Goal: Task Accomplishment & Management: Complete application form

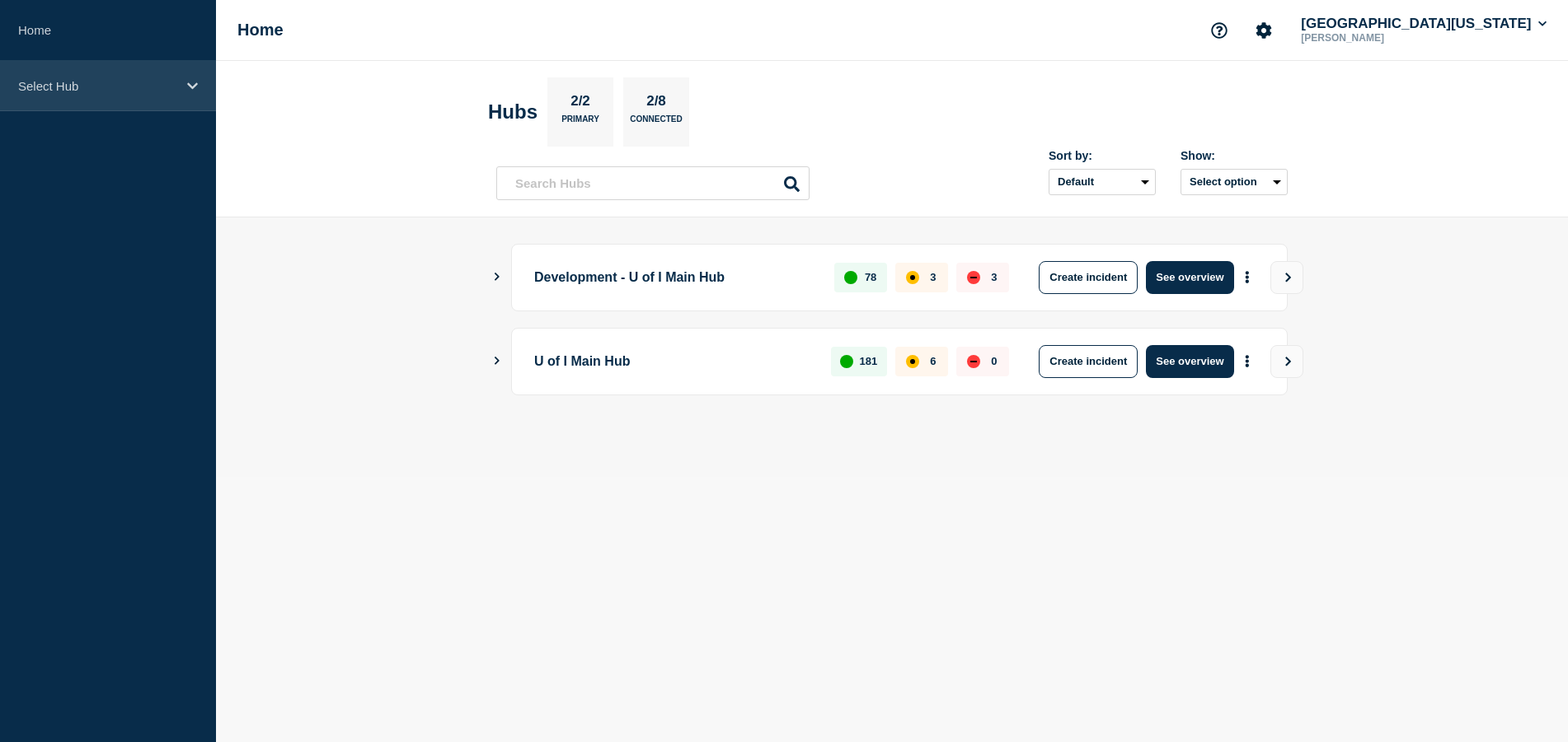
click at [196, 90] on icon at bounding box center [192, 86] width 11 height 12
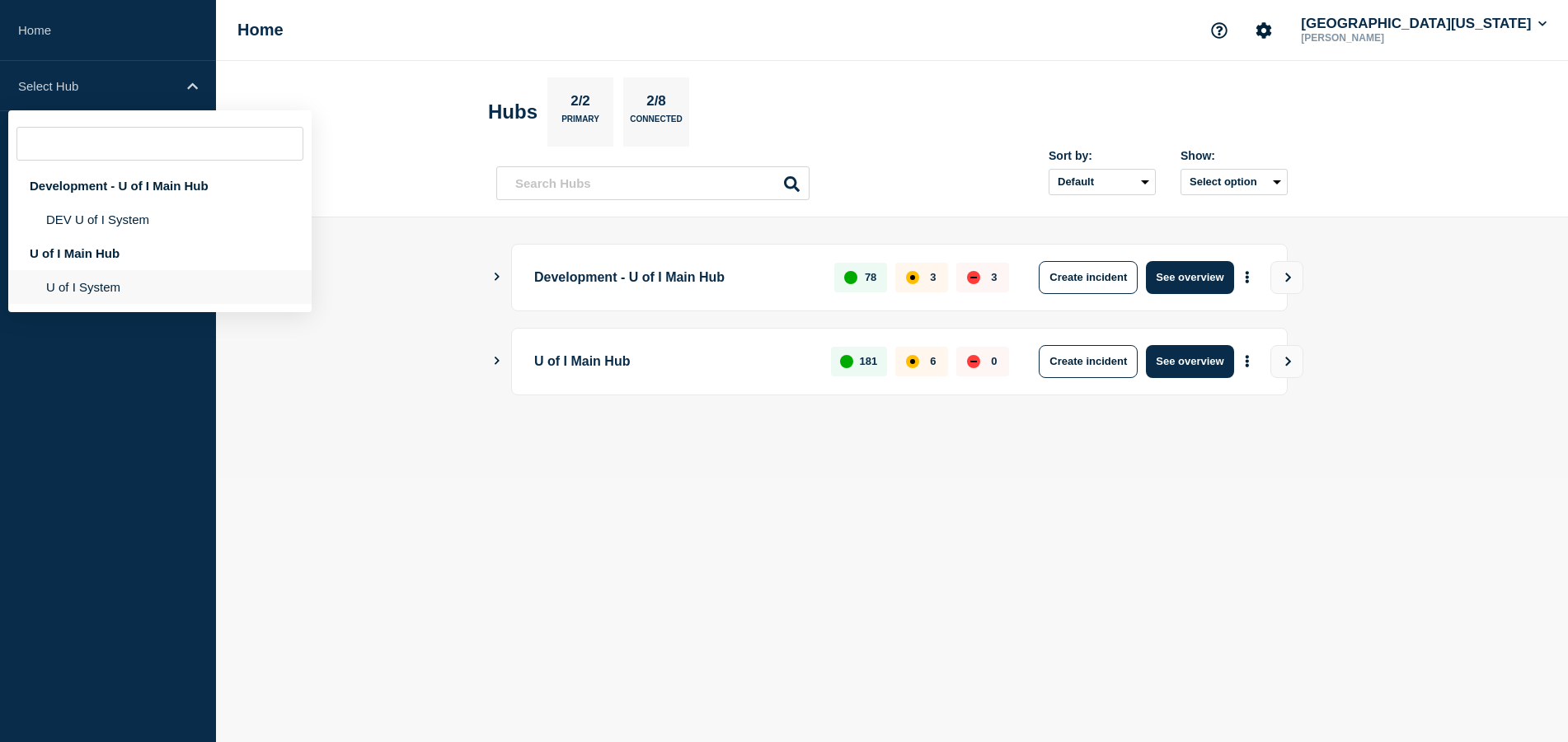
click at [90, 289] on li "U of I System" at bounding box center [160, 287] width 304 height 34
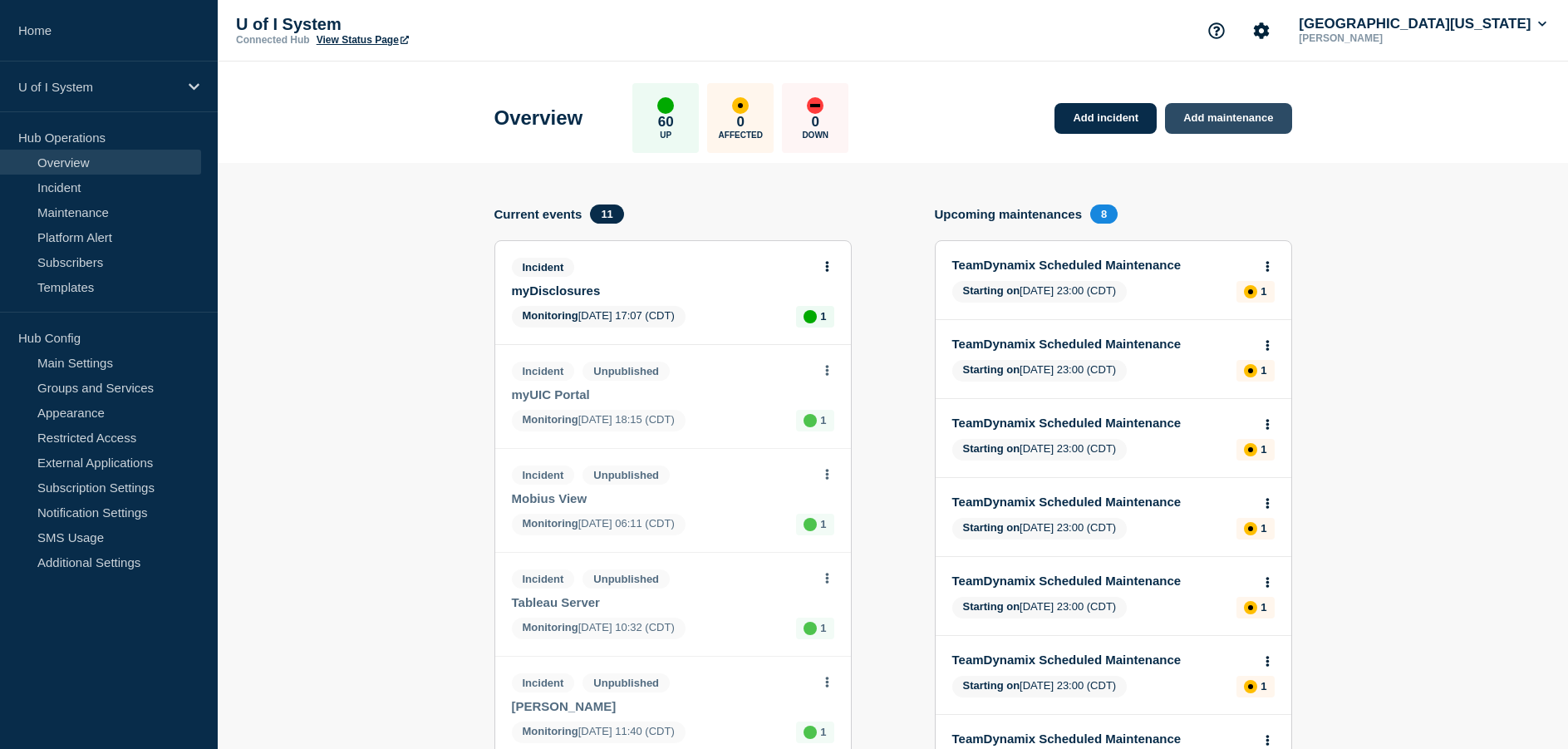
click at [1255, 120] on link "Add maintenance" at bounding box center [1228, 118] width 127 height 31
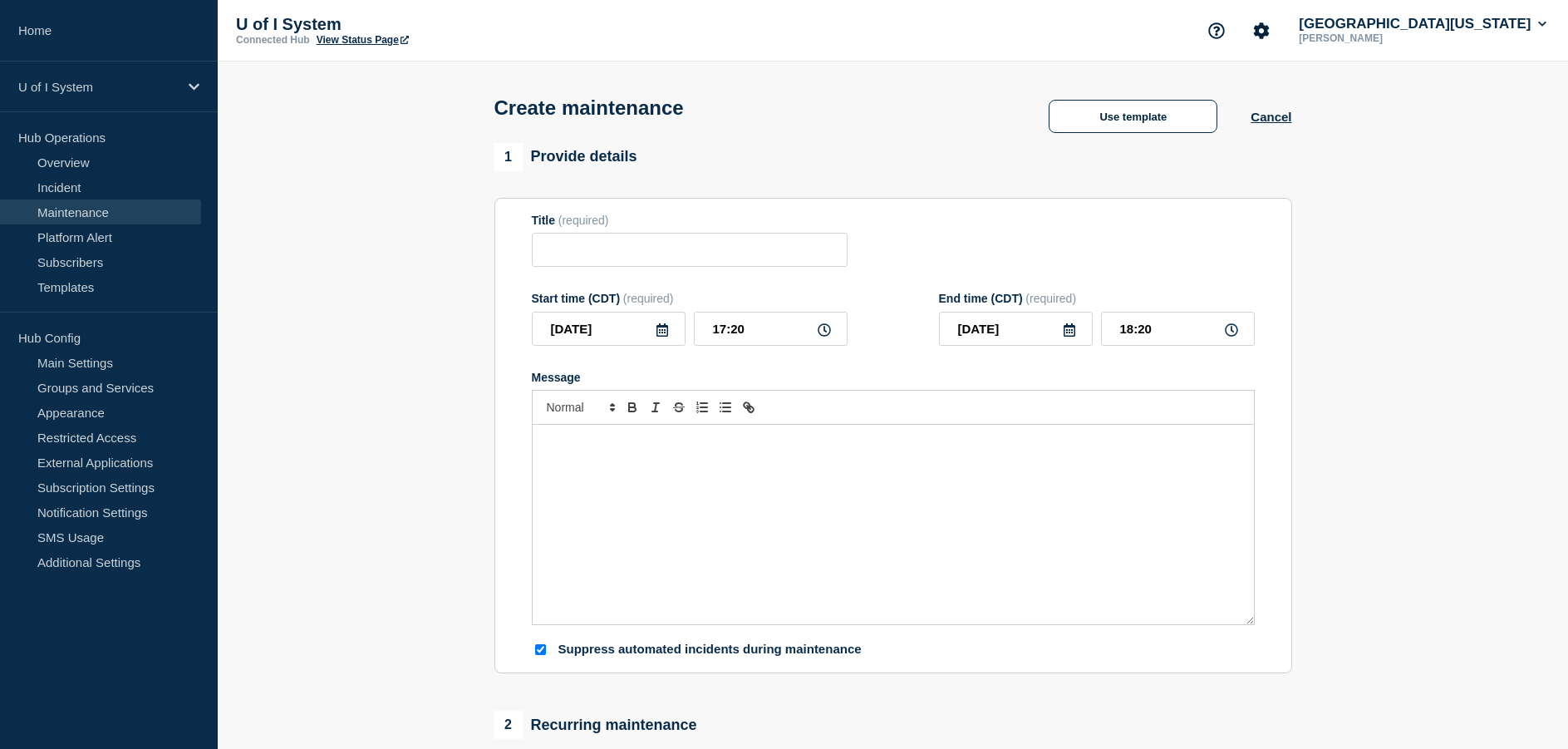
checkbox input "true"
click at [1155, 130] on button "Use template" at bounding box center [1133, 117] width 169 height 34
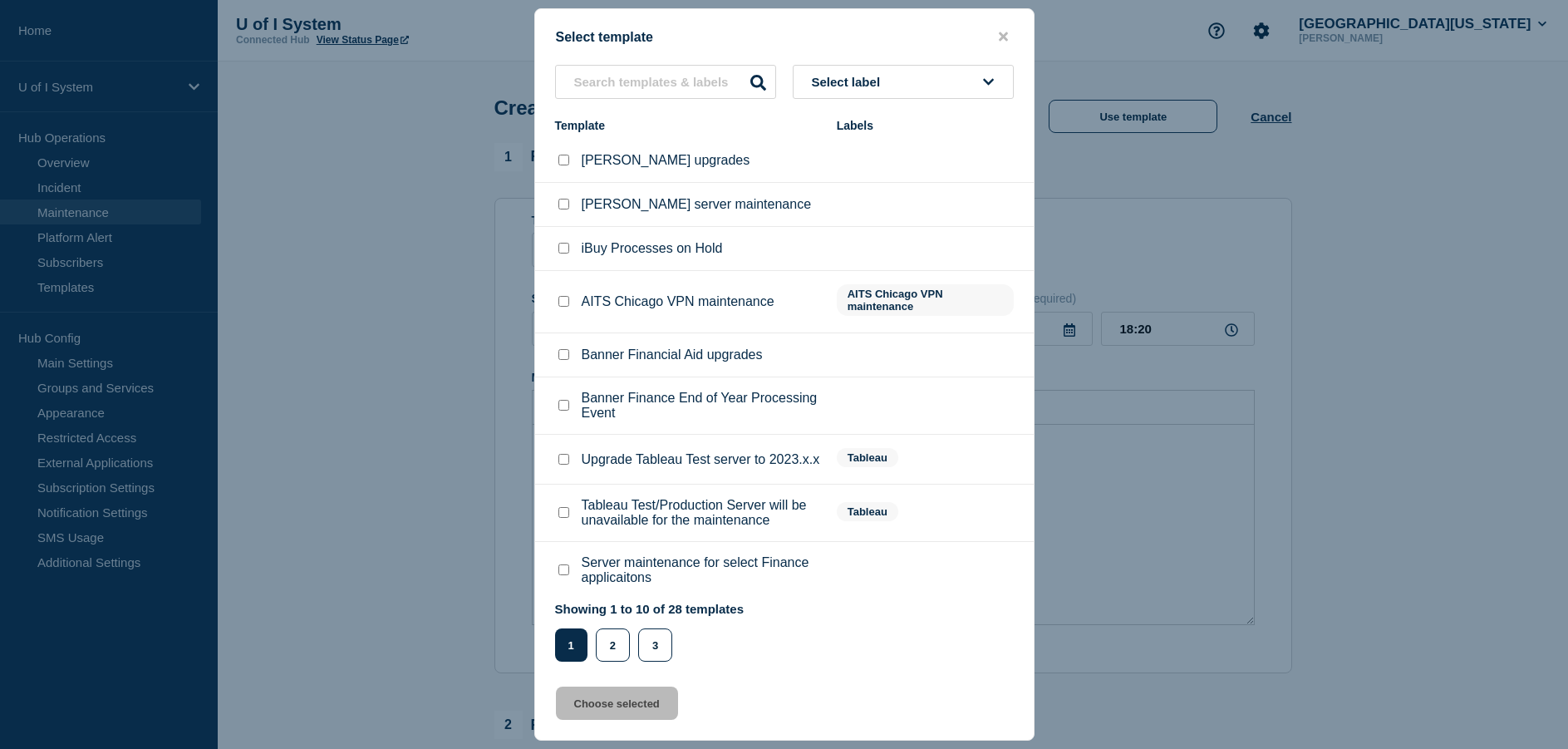
click at [560, 208] on input "EDDIE server maintenance checkbox" at bounding box center [564, 204] width 11 height 11
checkbox input "true"
click at [626, 707] on button "Choose selected" at bounding box center [617, 704] width 122 height 34
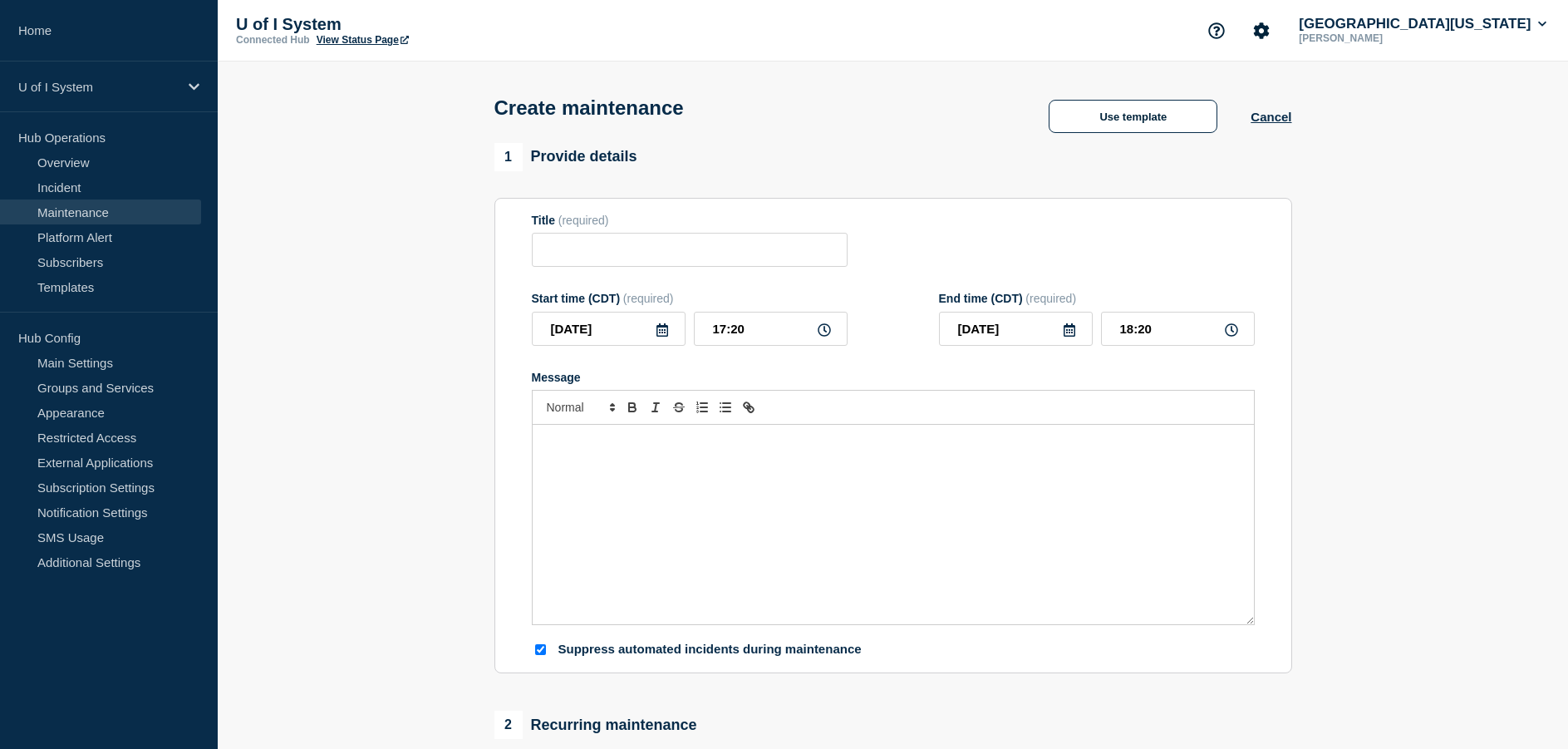
type input "EDDIE server maintenance"
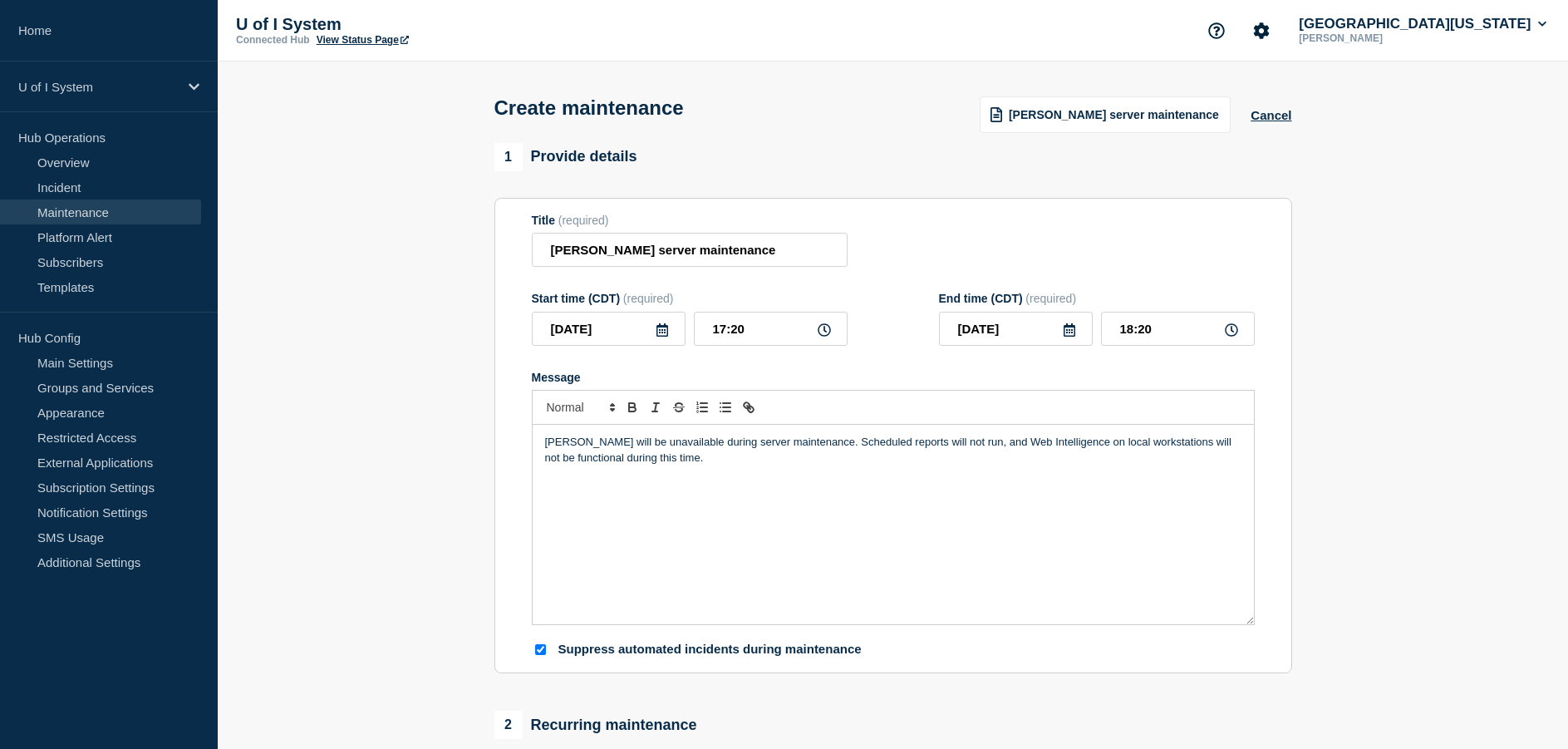
click at [662, 334] on icon at bounding box center [662, 329] width 12 height 13
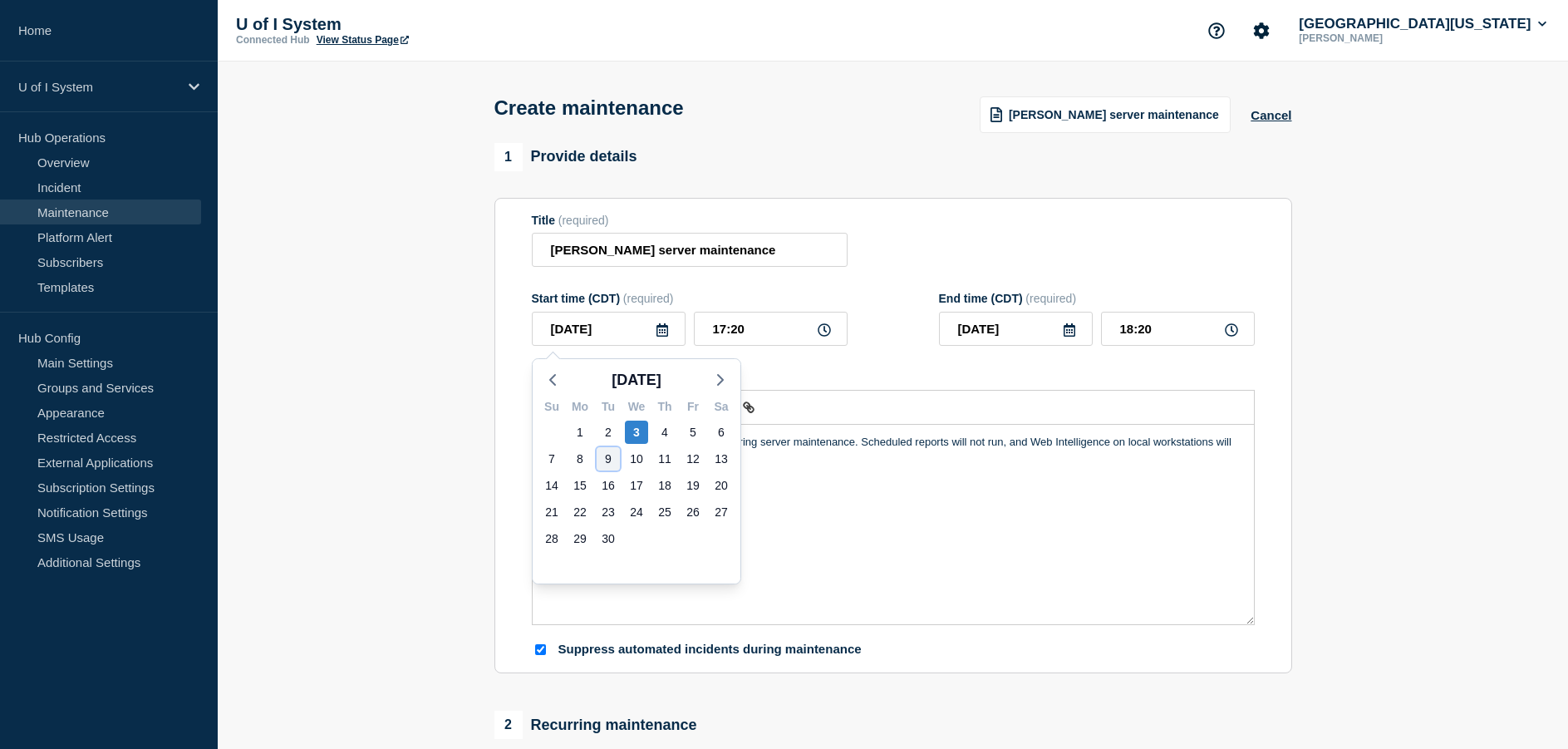
click at [604, 462] on div "9" at bounding box center [608, 459] width 23 height 23
type input "2025-09-09"
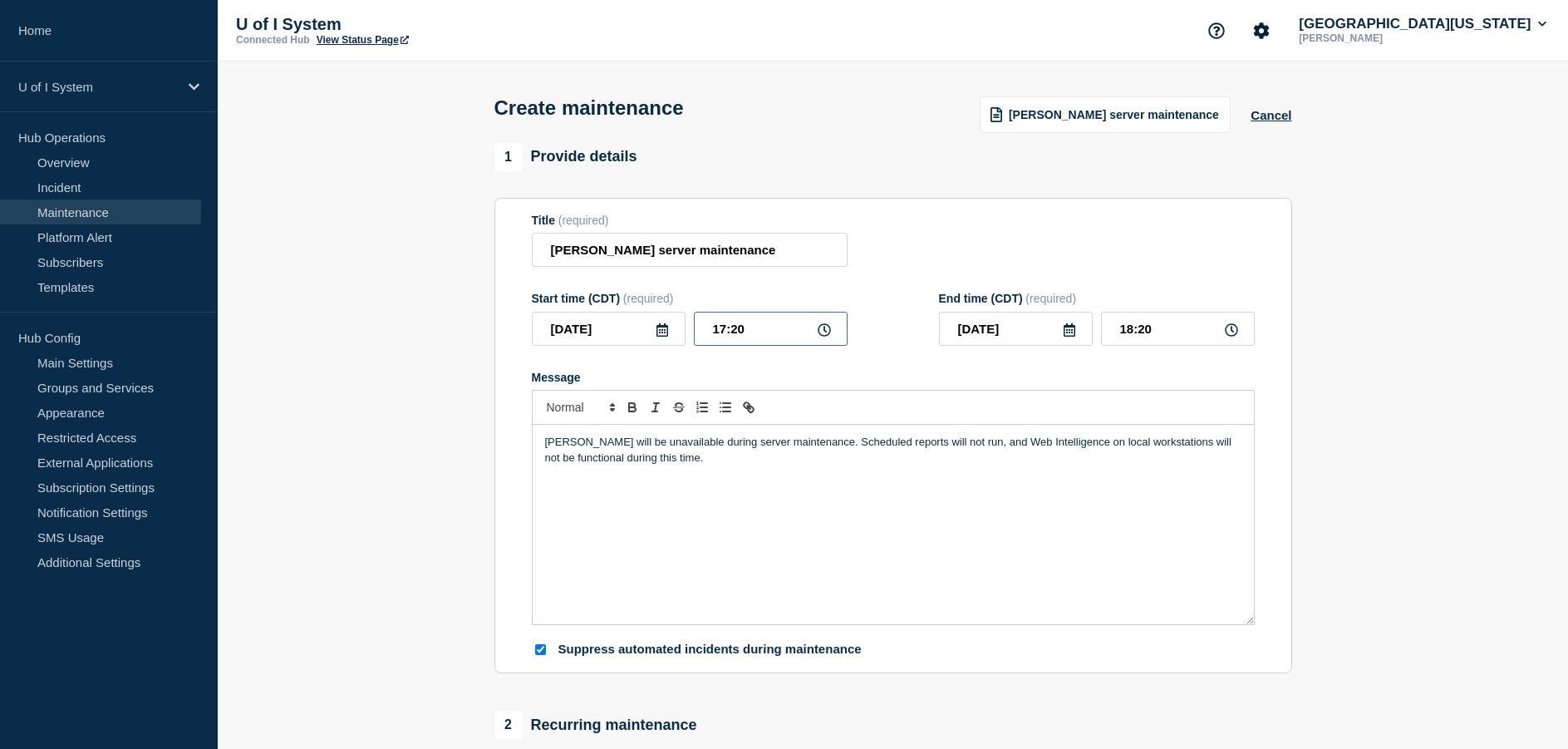
click at [746, 334] on input "17:20" at bounding box center [771, 328] width 154 height 35
type input "17:00"
click at [1133, 333] on input "18:00" at bounding box center [1179, 328] width 154 height 35
click at [1147, 330] on input "19:00" at bounding box center [1179, 328] width 154 height 35
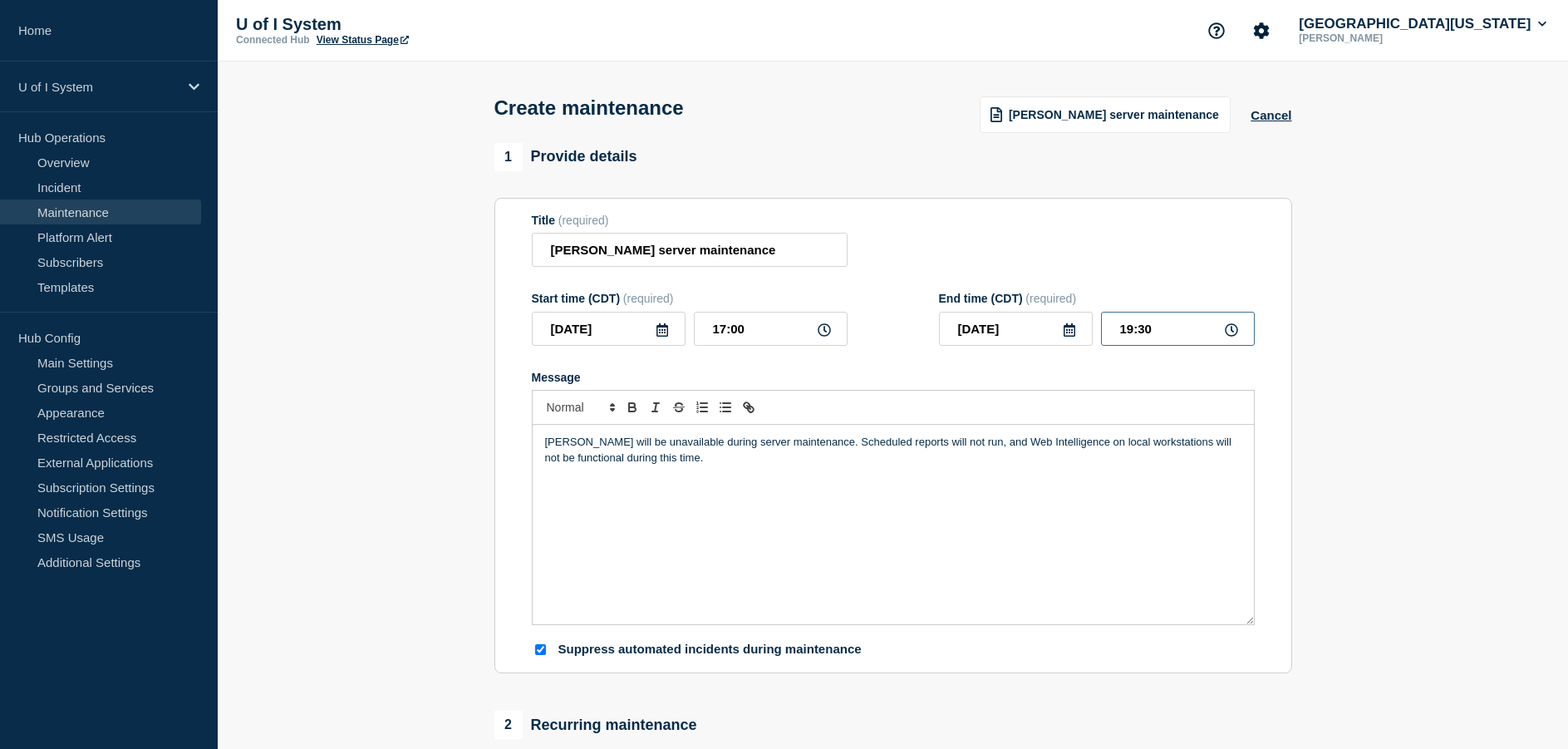
click at [1152, 331] on input "19:30" at bounding box center [1179, 328] width 154 height 35
type input "19:00"
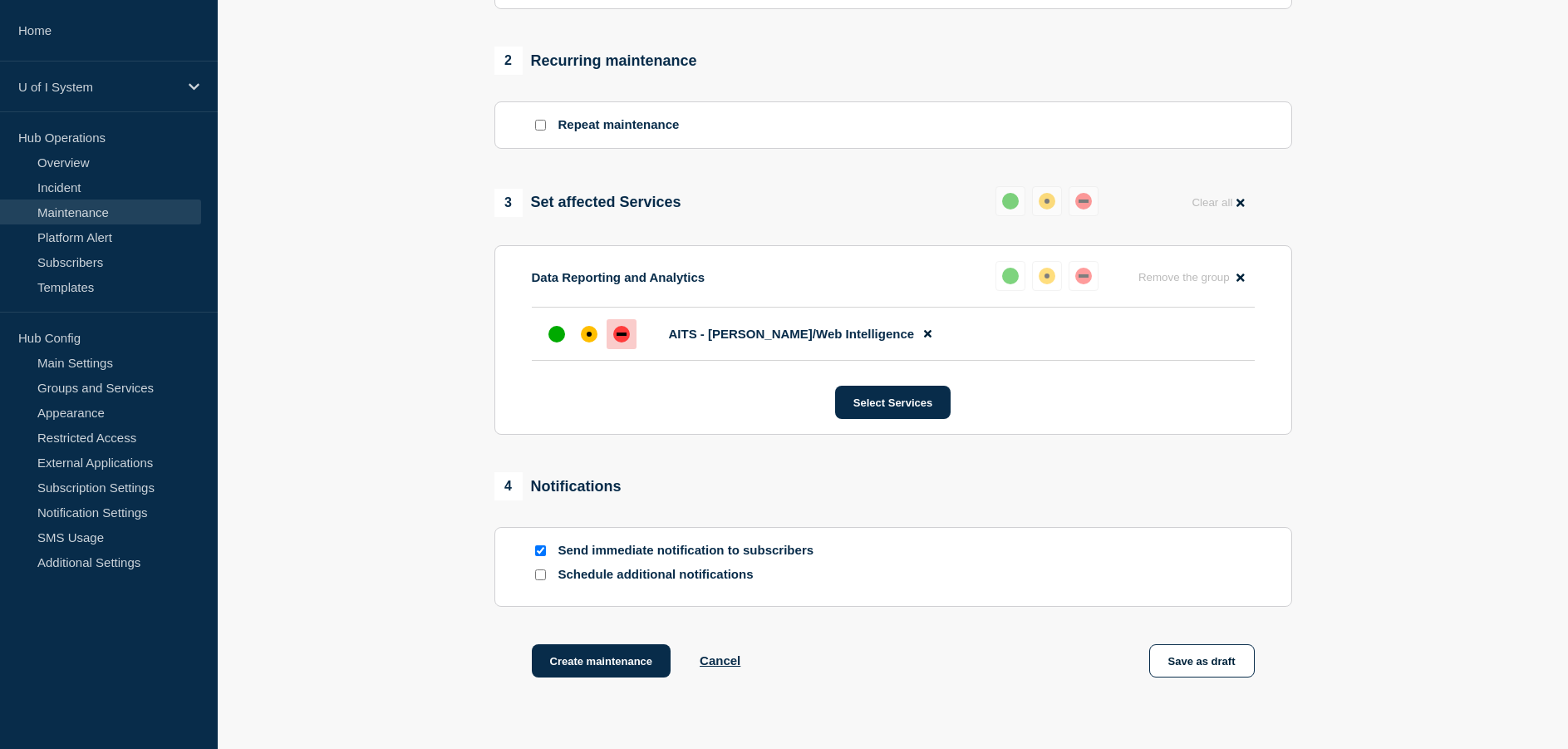
scroll to position [665, 0]
click at [1392, 565] on section "1 Provide details Title (required) EDDIE server maintenance Start time (CDT) (r…" at bounding box center [893, 98] width 1350 height 1241
click at [602, 663] on button "Create maintenance" at bounding box center [602, 660] width 140 height 34
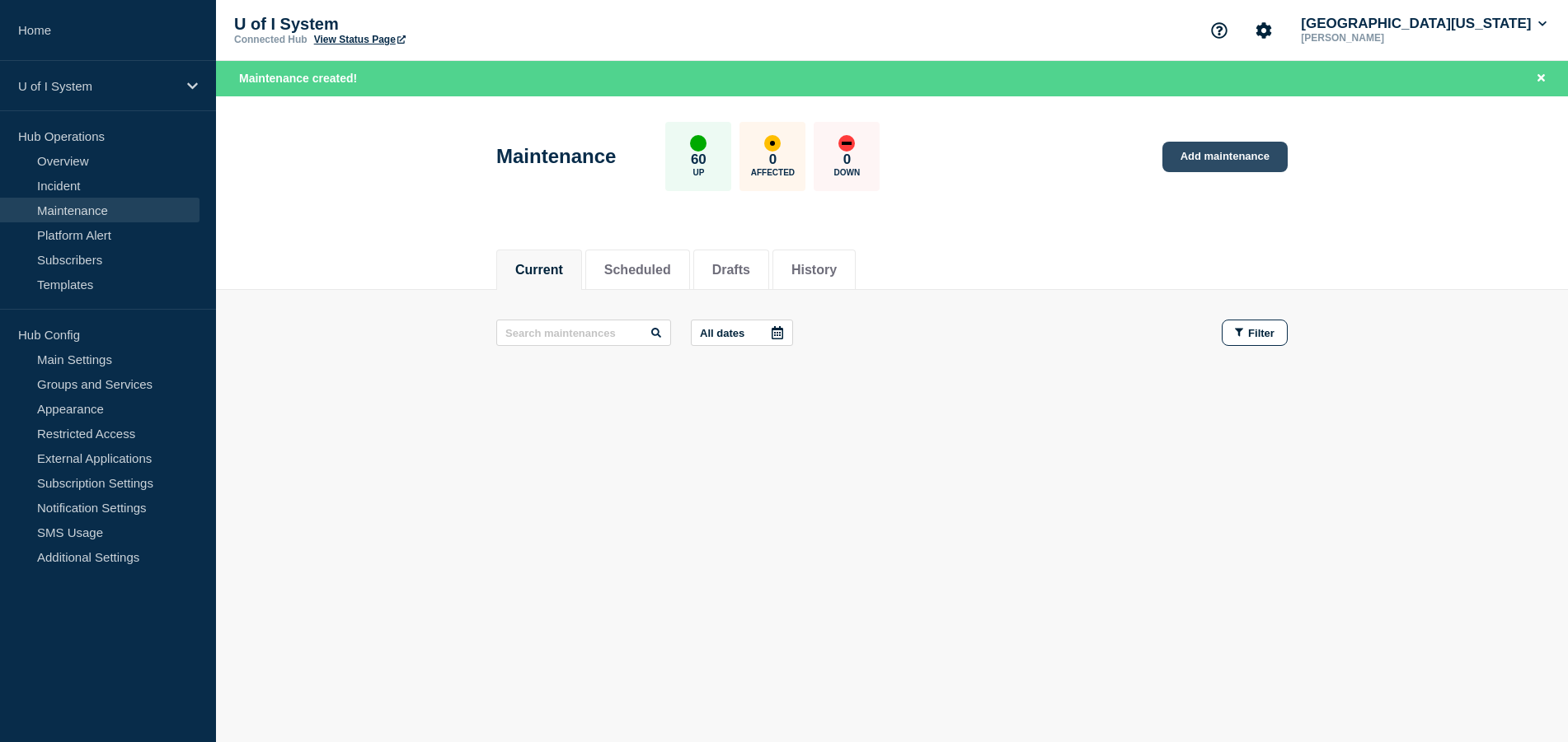
click at [1223, 161] on link "Add maintenance" at bounding box center [1224, 157] width 125 height 31
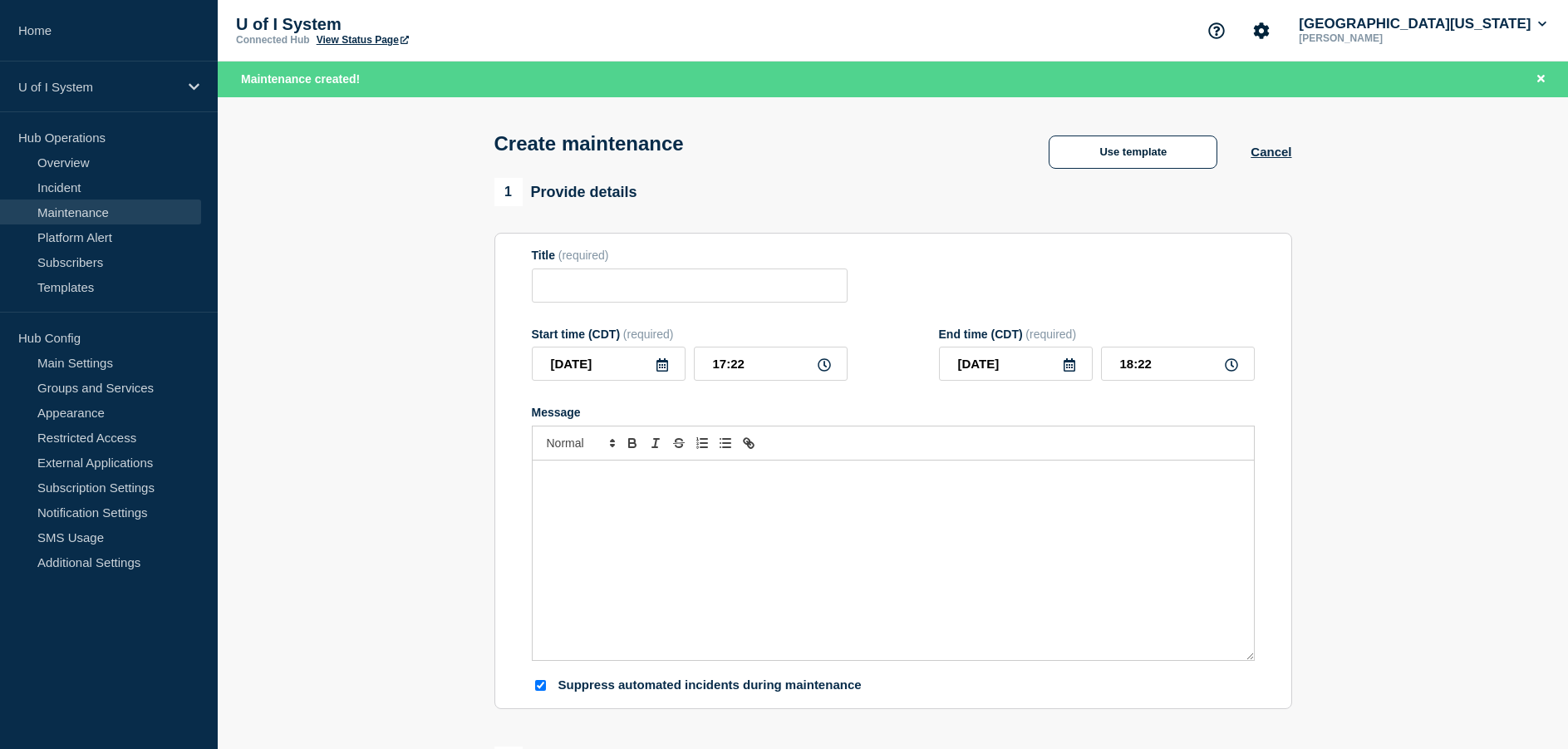
checkbox input "true"
click at [1149, 167] on button "Use template" at bounding box center [1133, 152] width 169 height 34
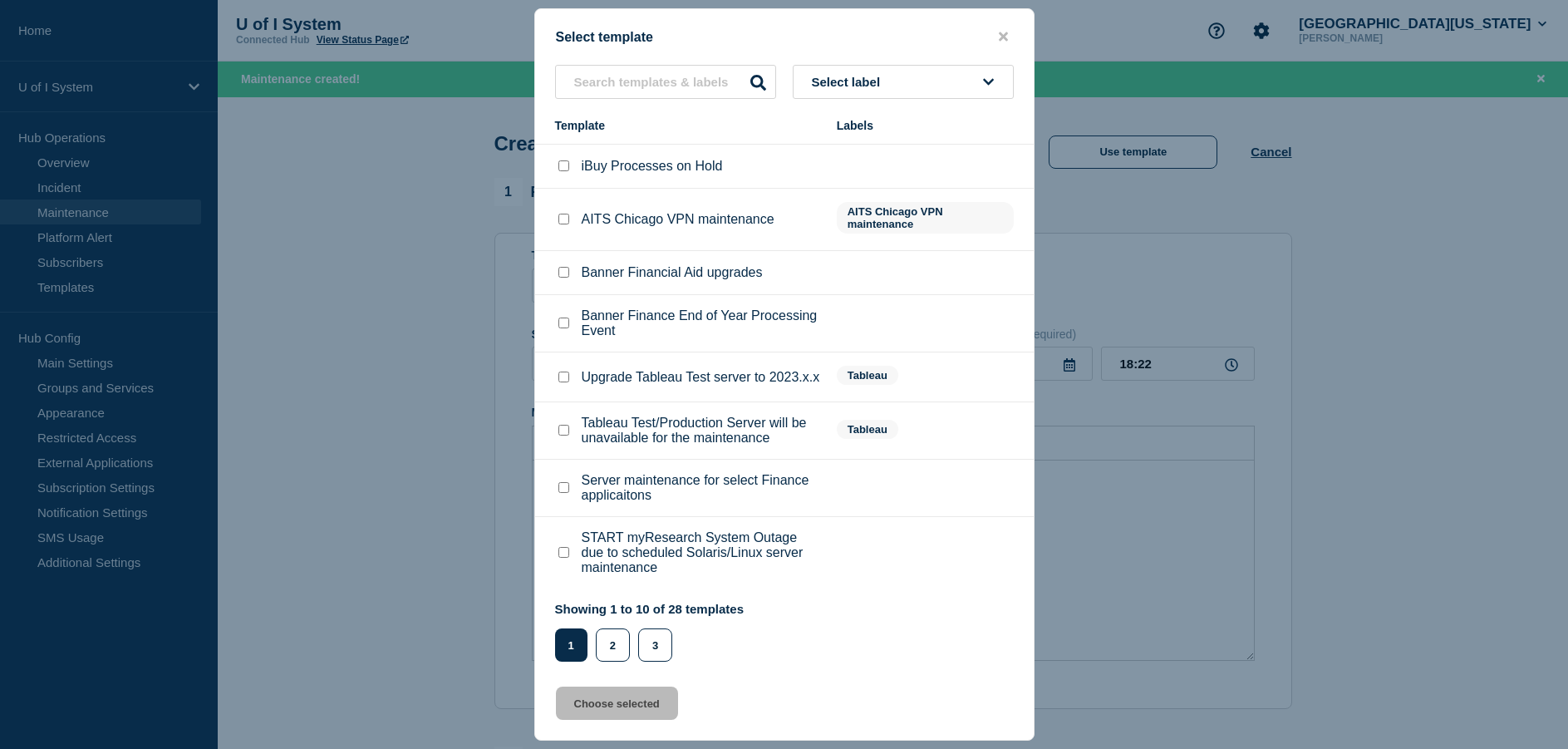
scroll to position [89, 0]
click at [619, 639] on button "2" at bounding box center [612, 645] width 35 height 34
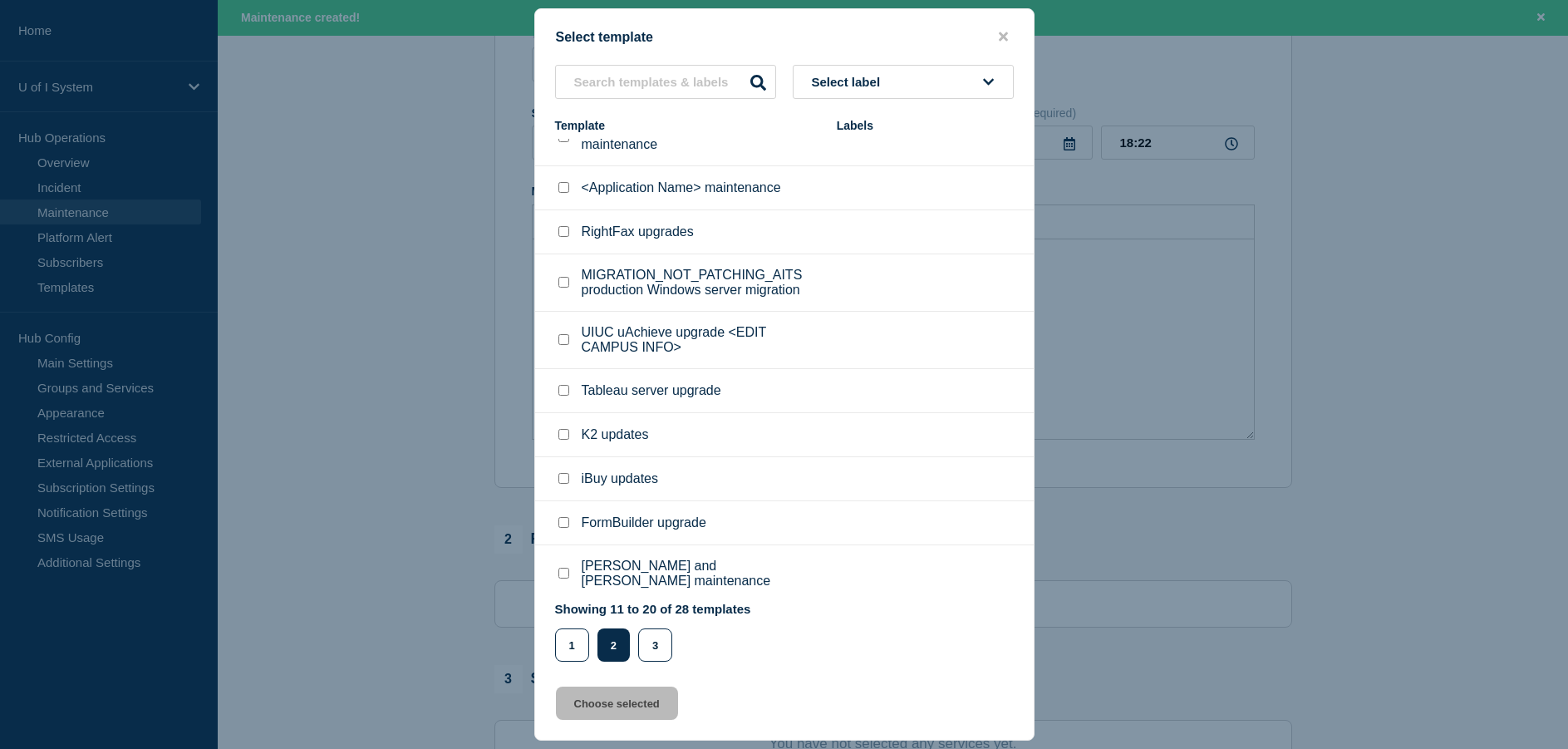
scroll to position [250, 0]
click at [658, 645] on button "3" at bounding box center [655, 645] width 35 height 34
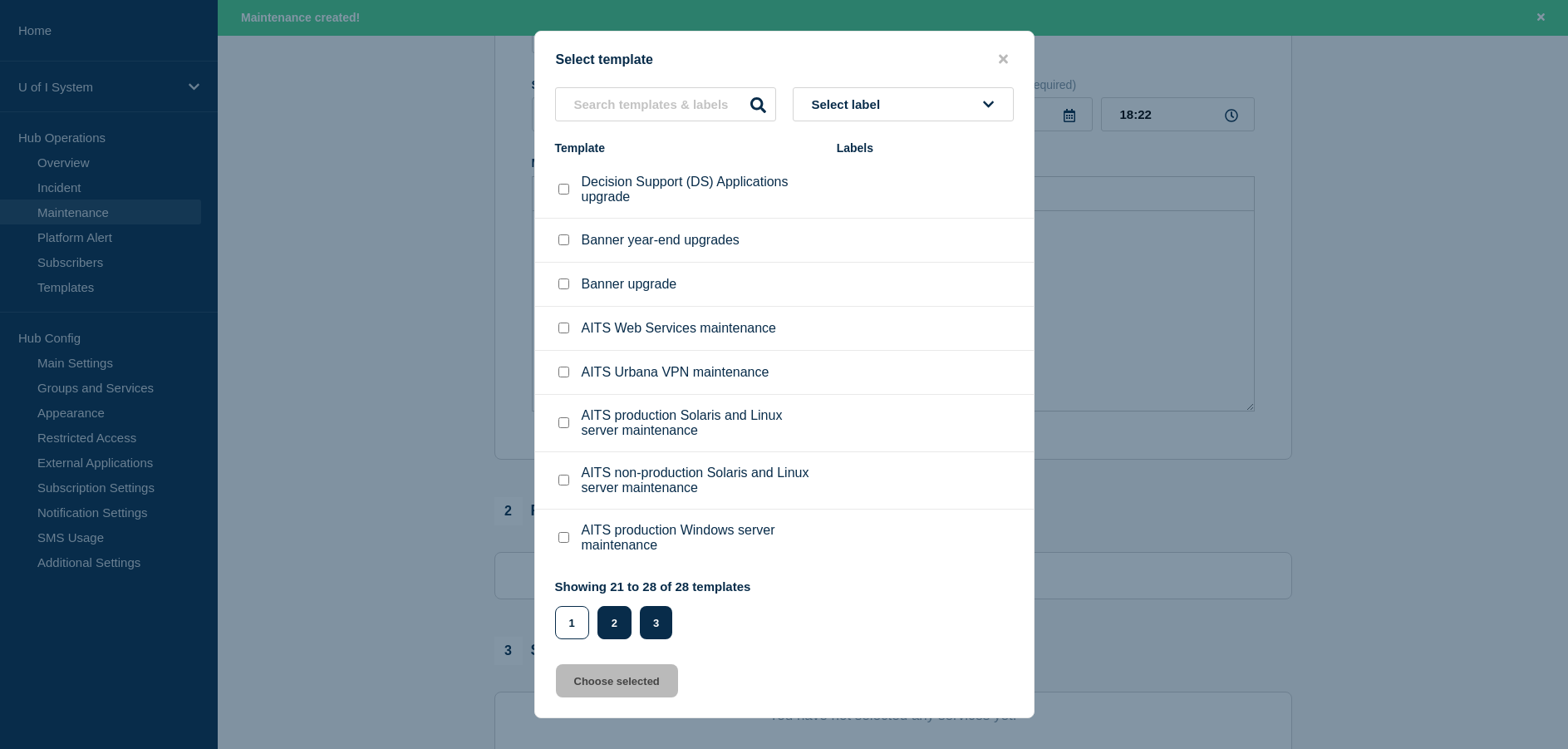
click at [622, 628] on button "2" at bounding box center [614, 623] width 35 height 34
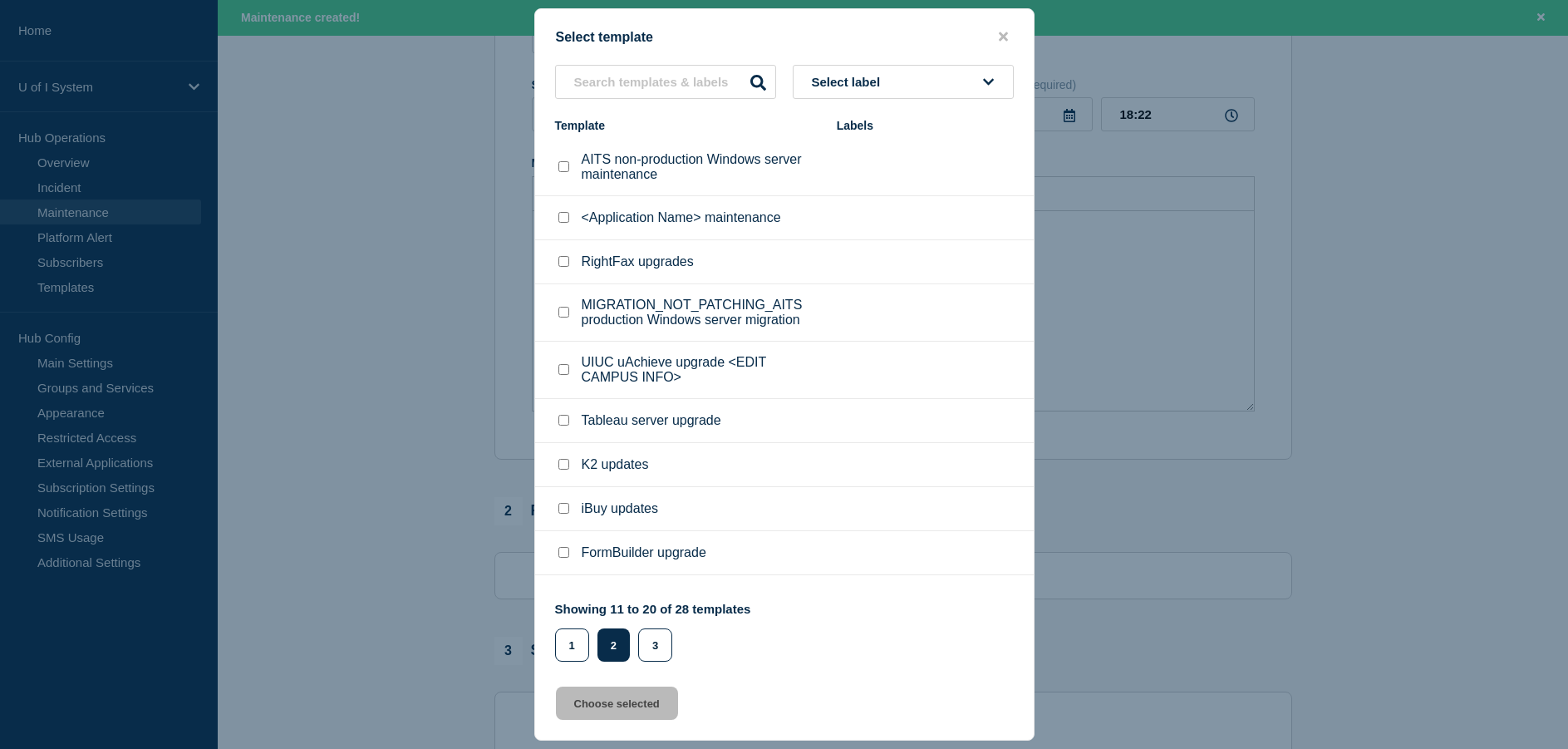
click at [564, 169] on input "AITS non-production Windows server maintenance checkbox" at bounding box center [564, 166] width 11 height 11
checkbox input "true"
click at [623, 708] on button "Choose selected" at bounding box center [617, 704] width 122 height 34
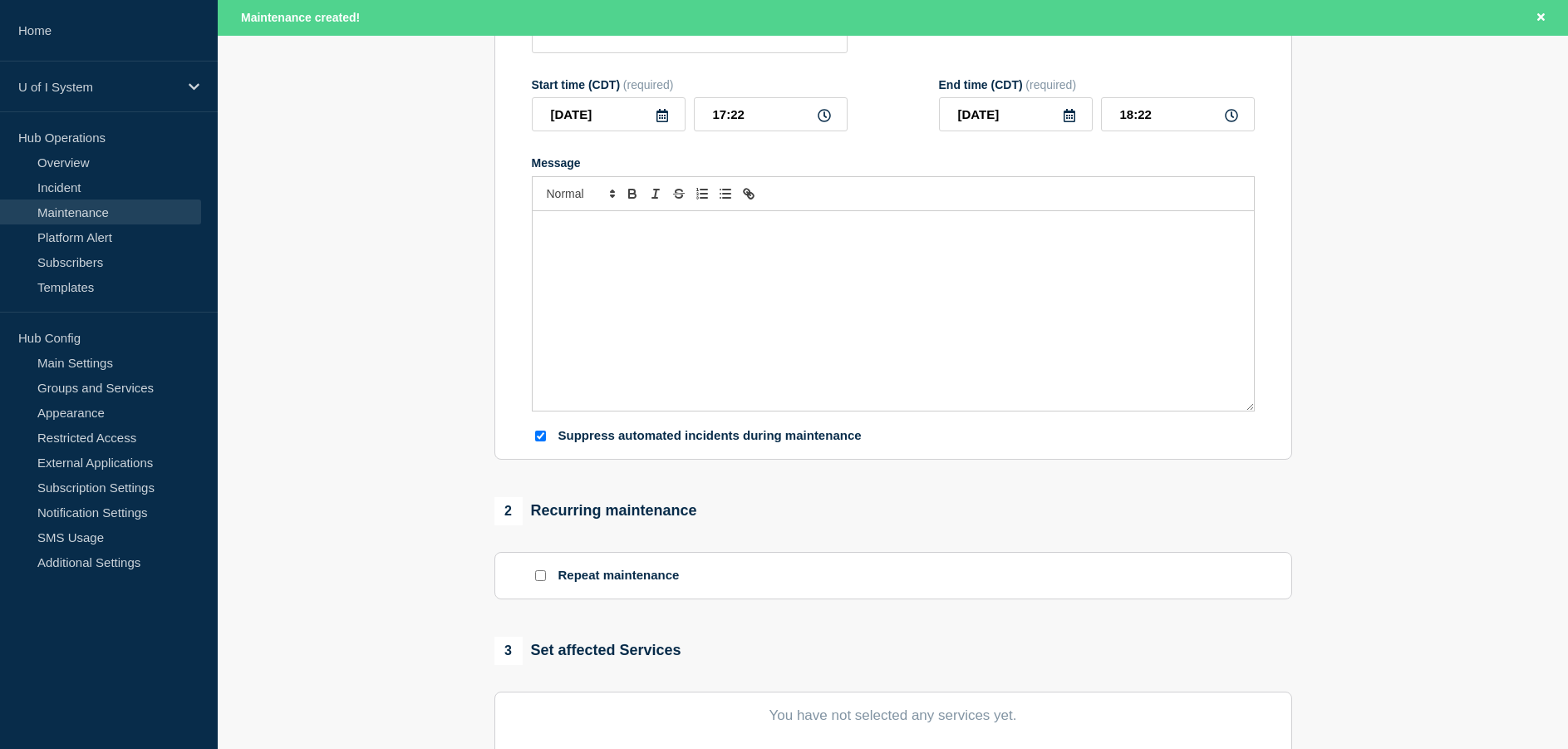
type input "AITS non-production Windows server maintenance"
type input "23:22"
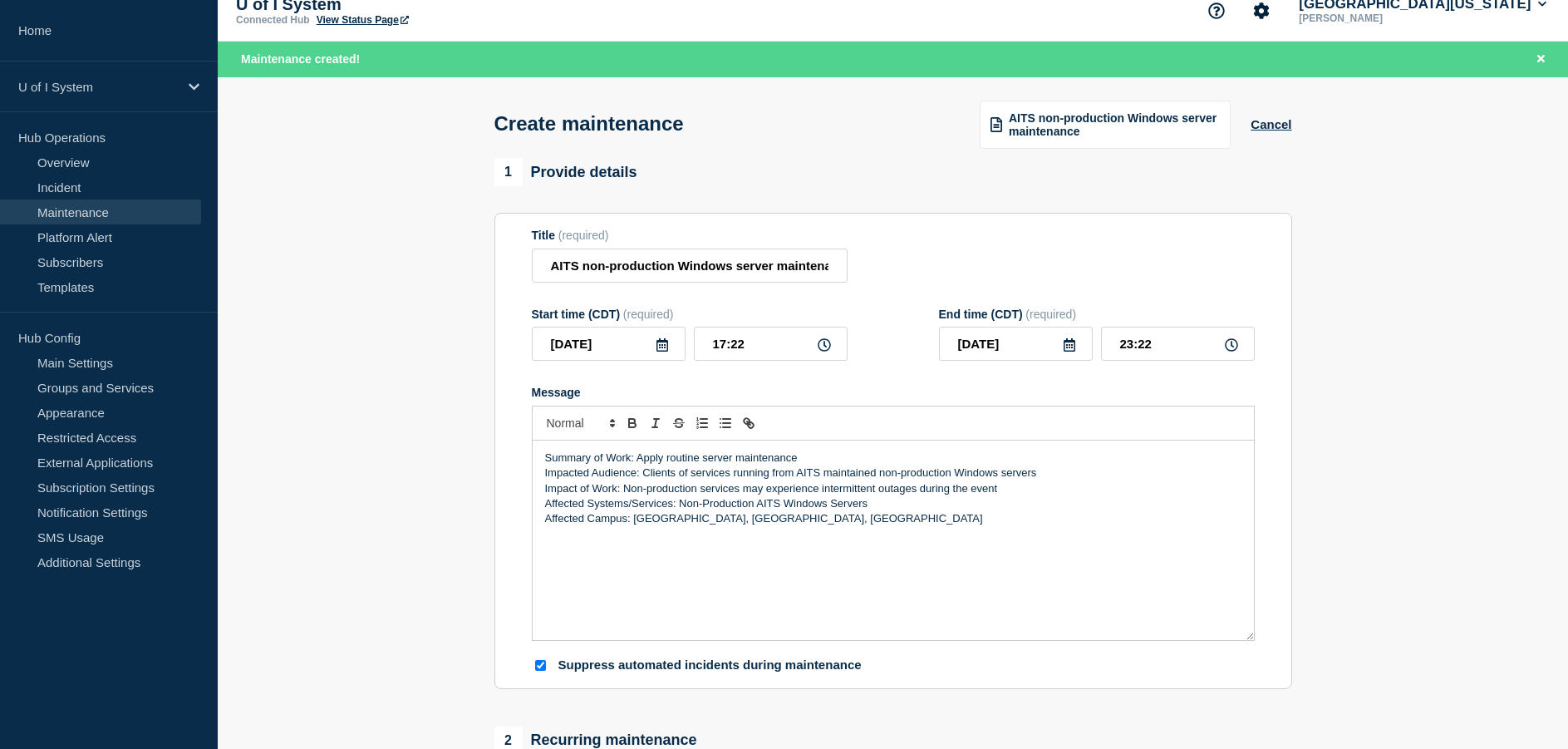
scroll to position [0, 0]
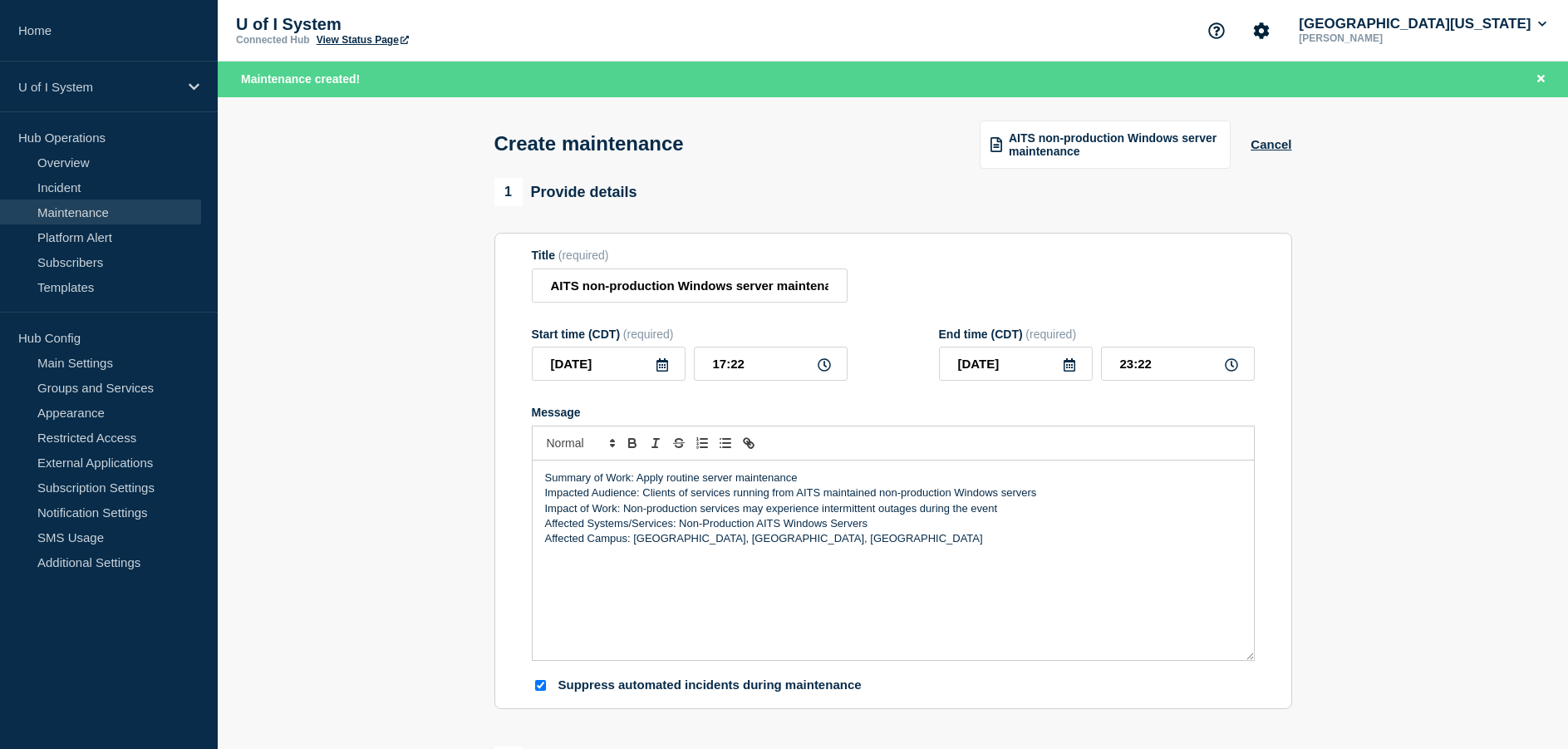
click at [1289, 436] on section "Title (required) AITS non-production Windows server maintenance Start time (CDT…" at bounding box center [894, 471] width 798 height 476
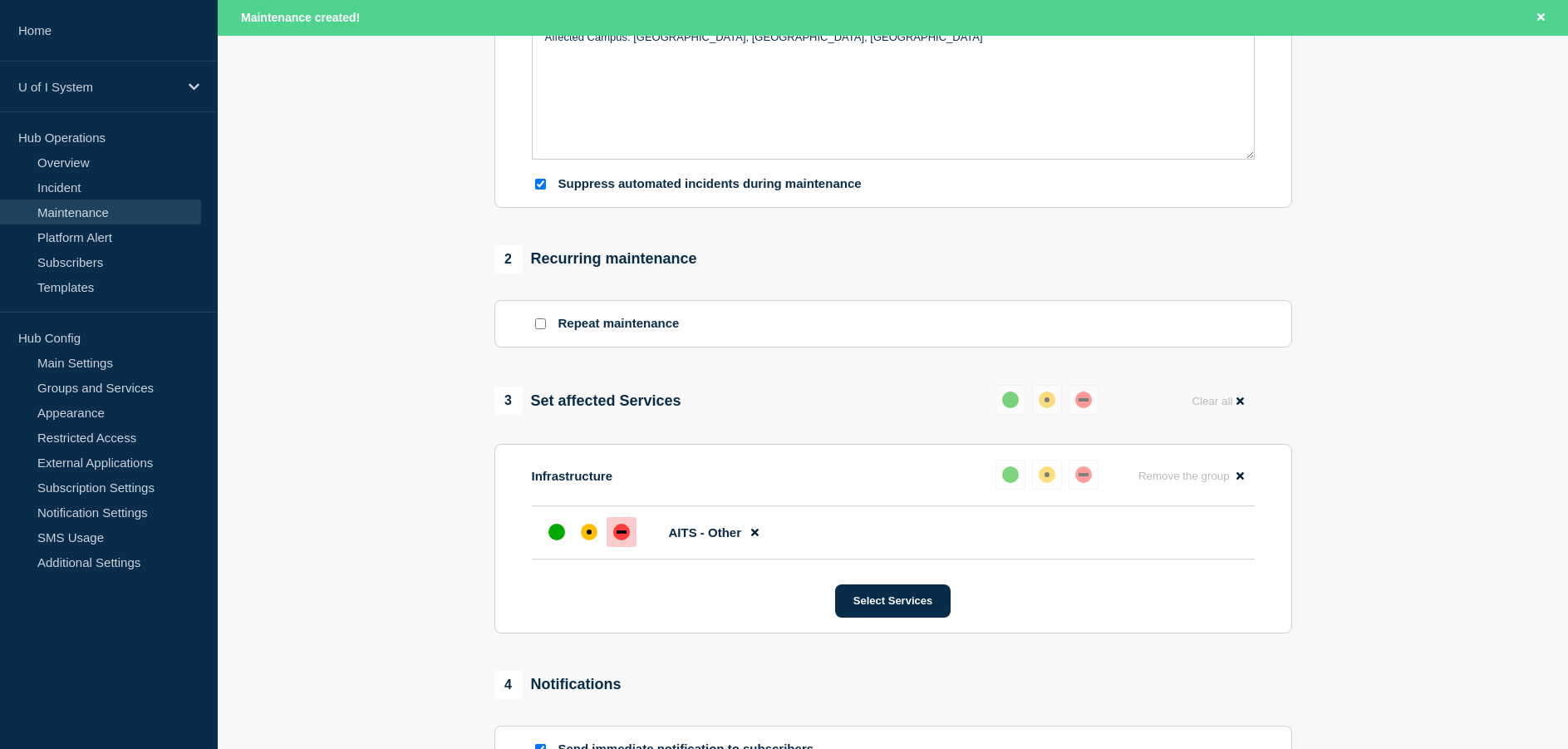
scroll to position [166, 0]
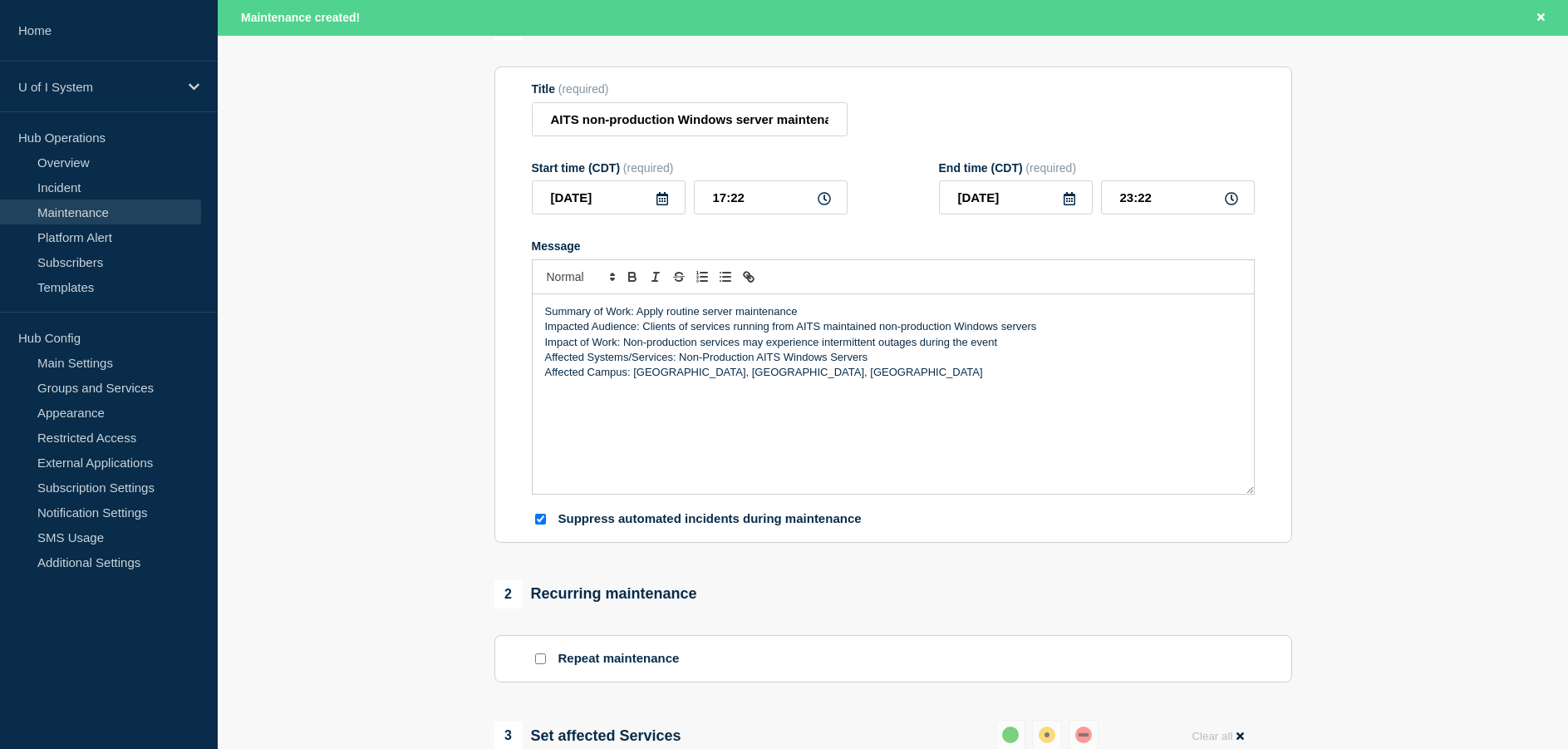
click at [659, 204] on icon at bounding box center [662, 198] width 12 height 13
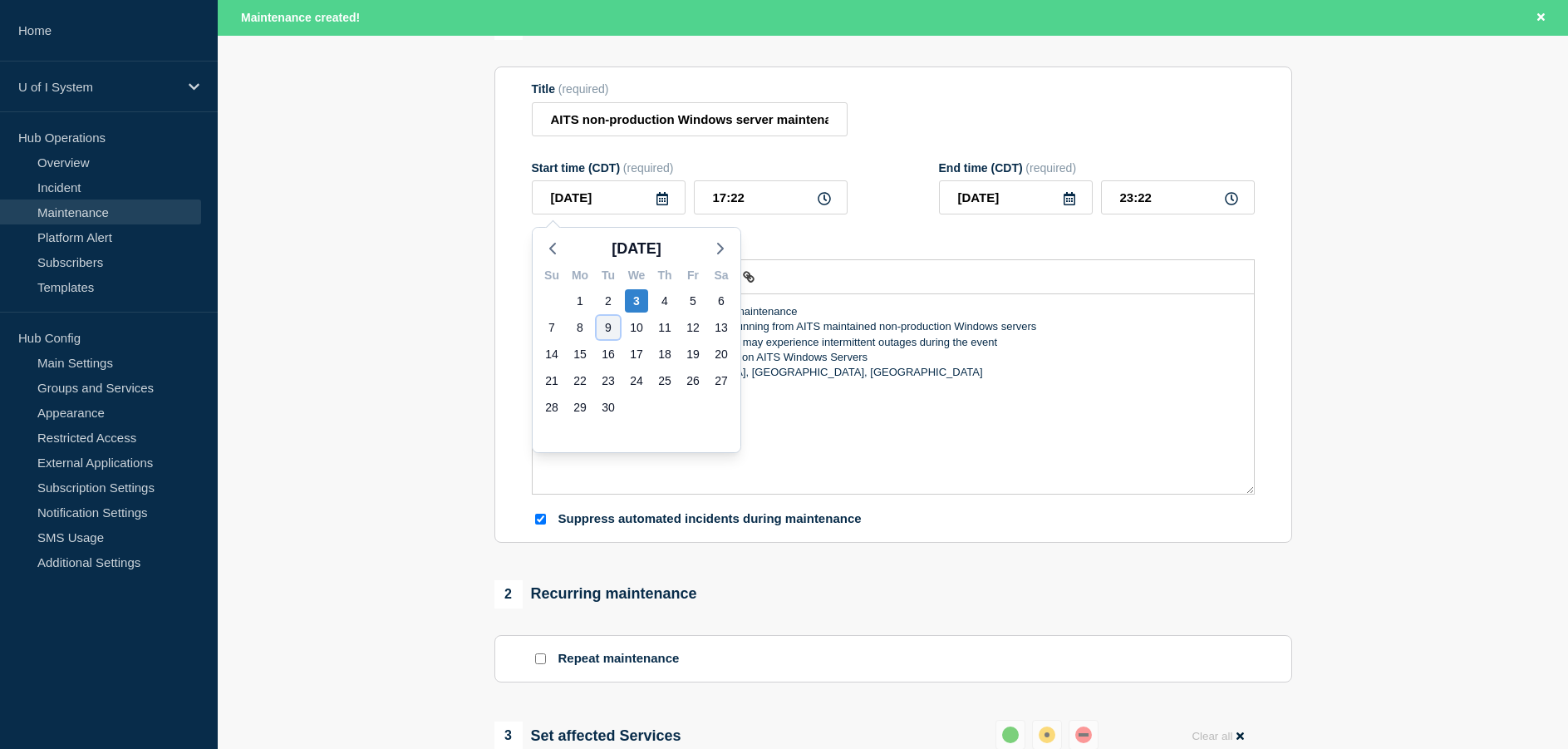
click at [603, 325] on div "9" at bounding box center [608, 328] width 23 height 23
type input "2025-09-09"
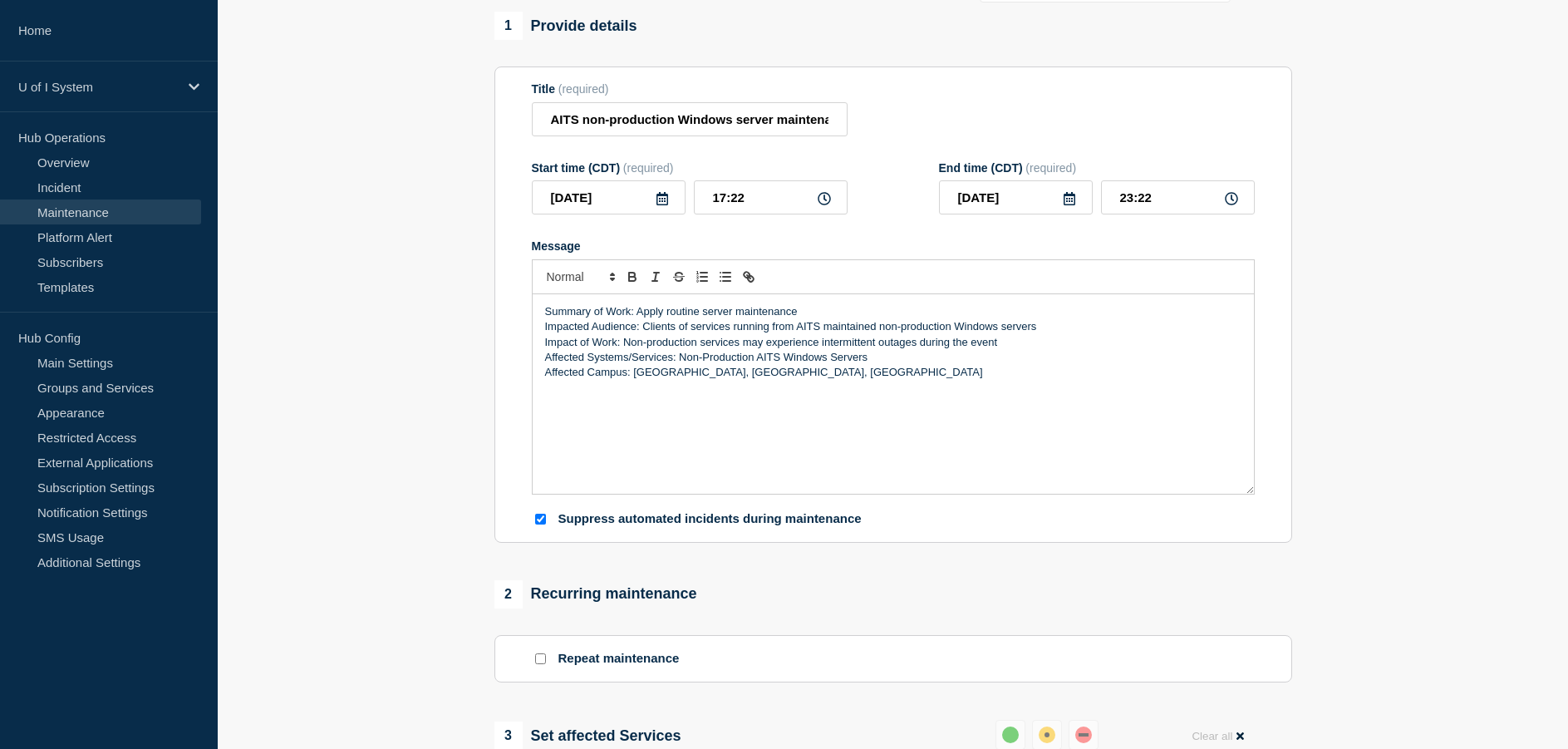
scroll to position [130, 0]
click at [748, 205] on input "17:22" at bounding box center [771, 198] width 154 height 35
type input "17:00"
click at [1134, 203] on input "23:00" at bounding box center [1179, 198] width 154 height 35
type input "22:00"
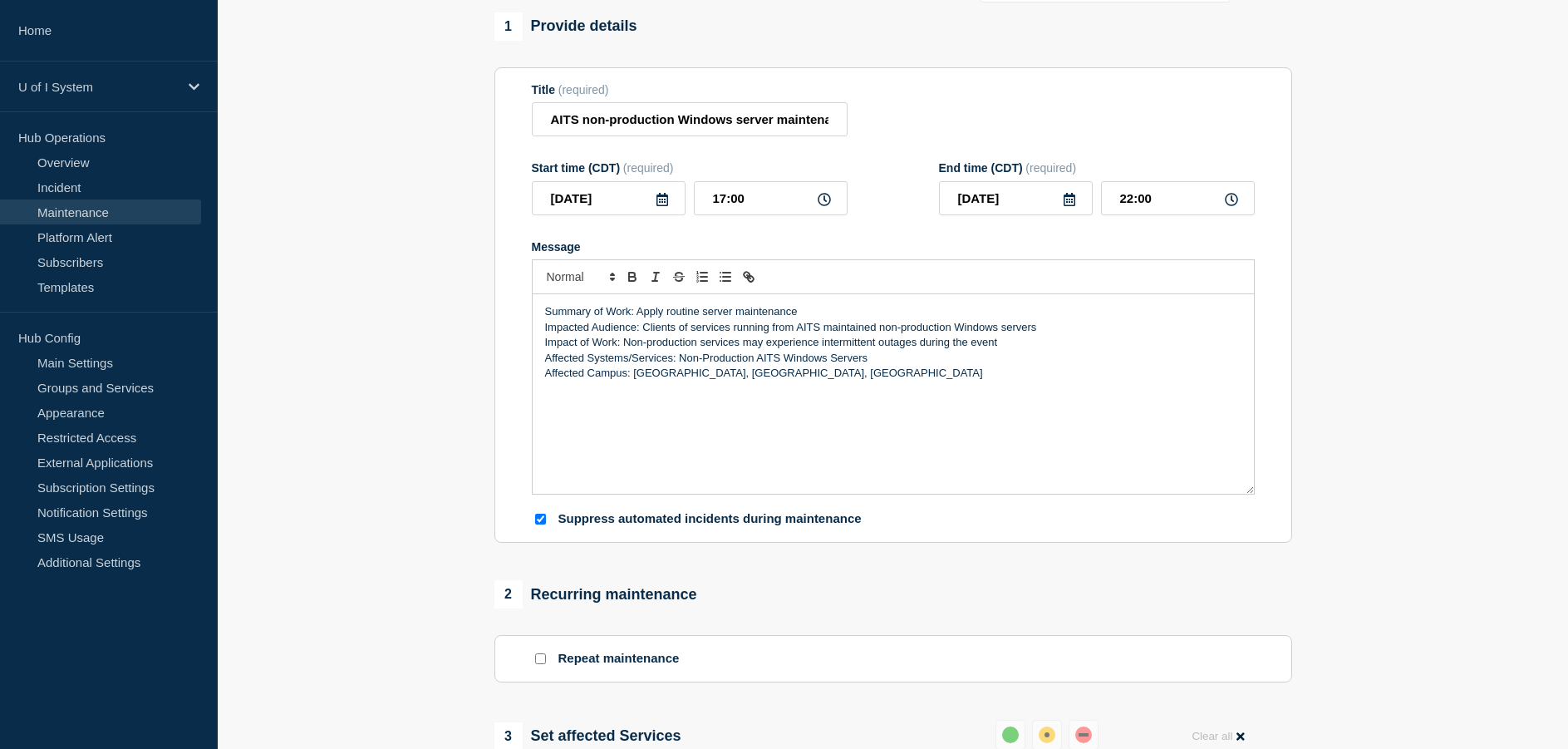
click at [1503, 267] on section "1 Provide details Title (required) AITS non-production Windows server maintenan…" at bounding box center [893, 633] width 1350 height 1241
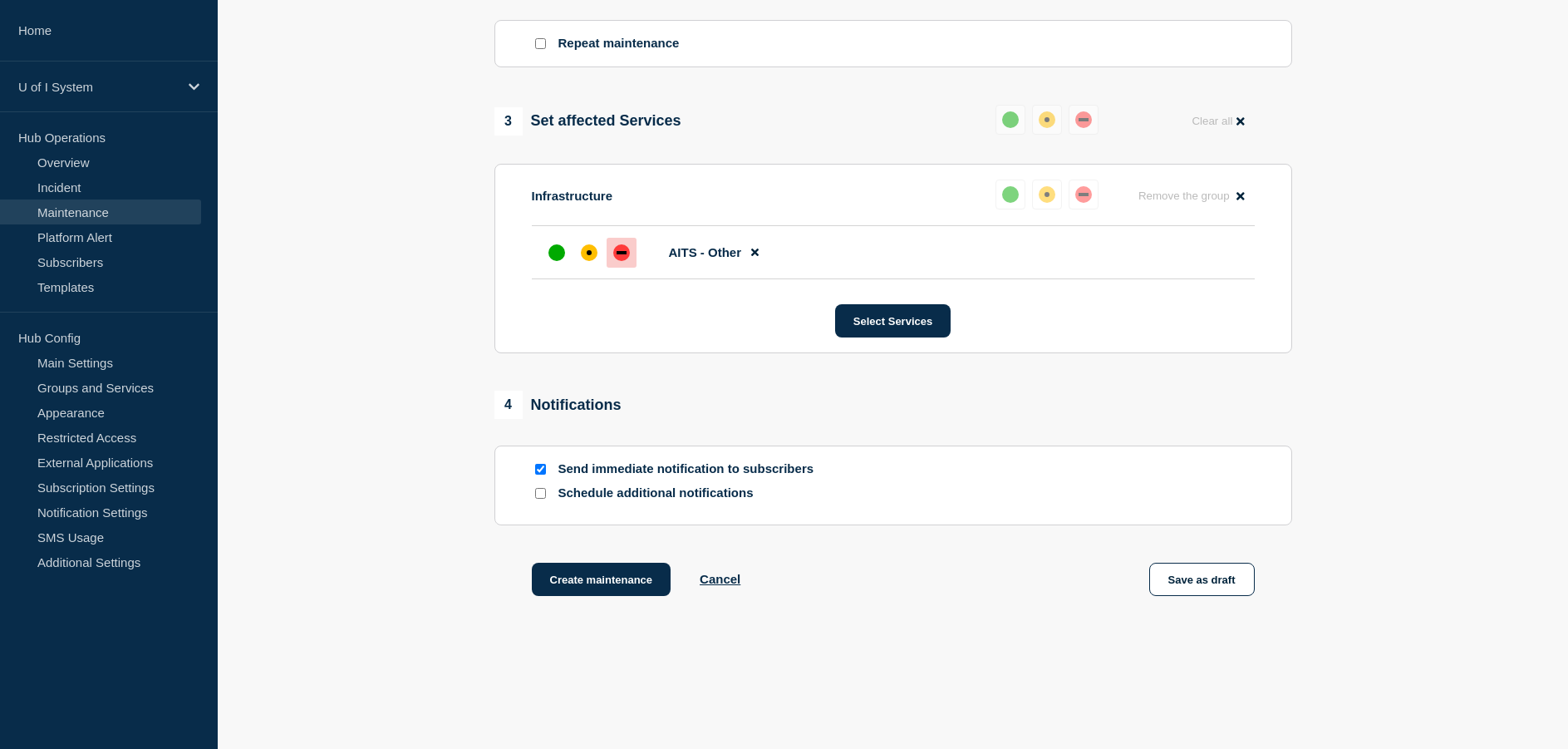
scroll to position [788, 0]
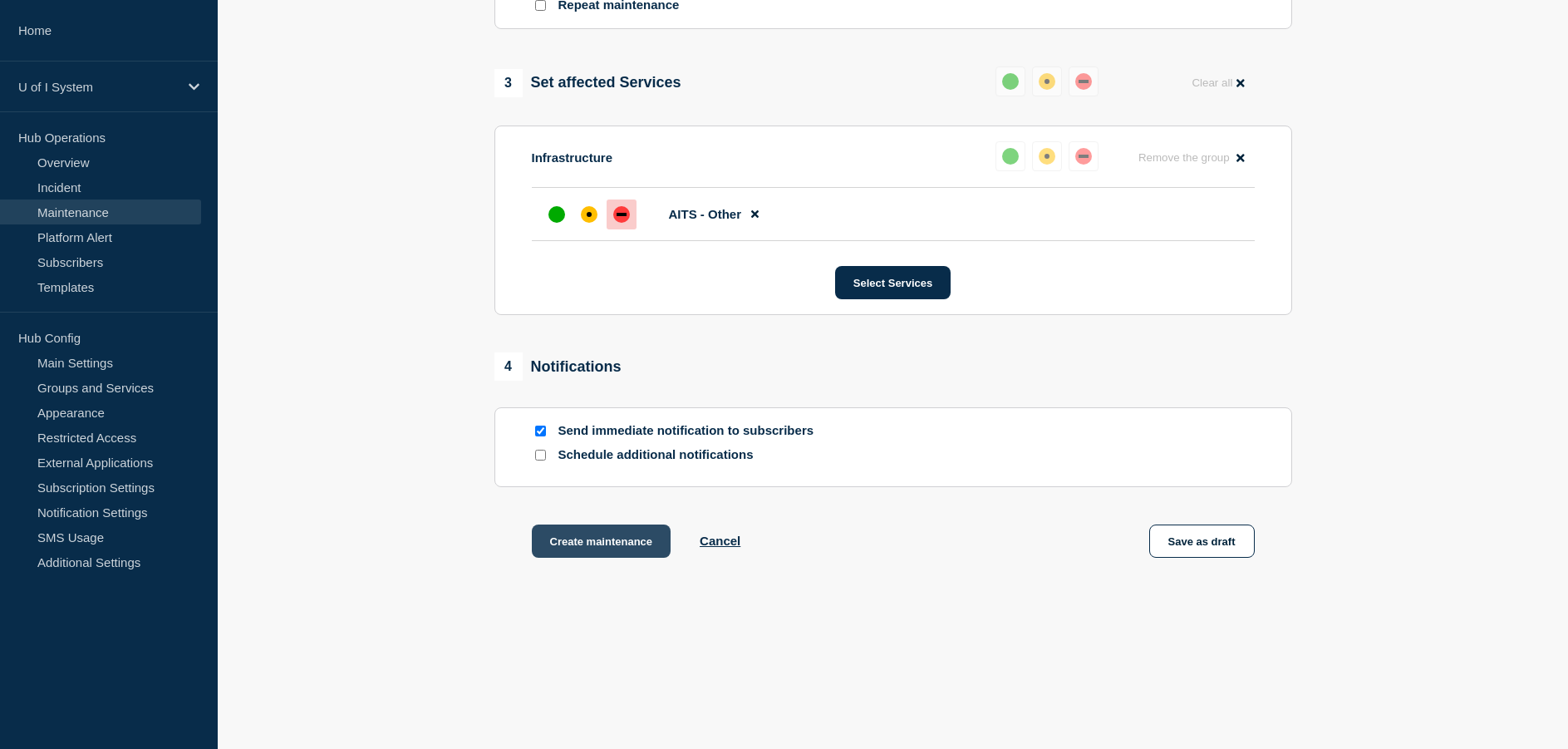
click at [614, 548] on button "Create maintenance" at bounding box center [602, 542] width 140 height 34
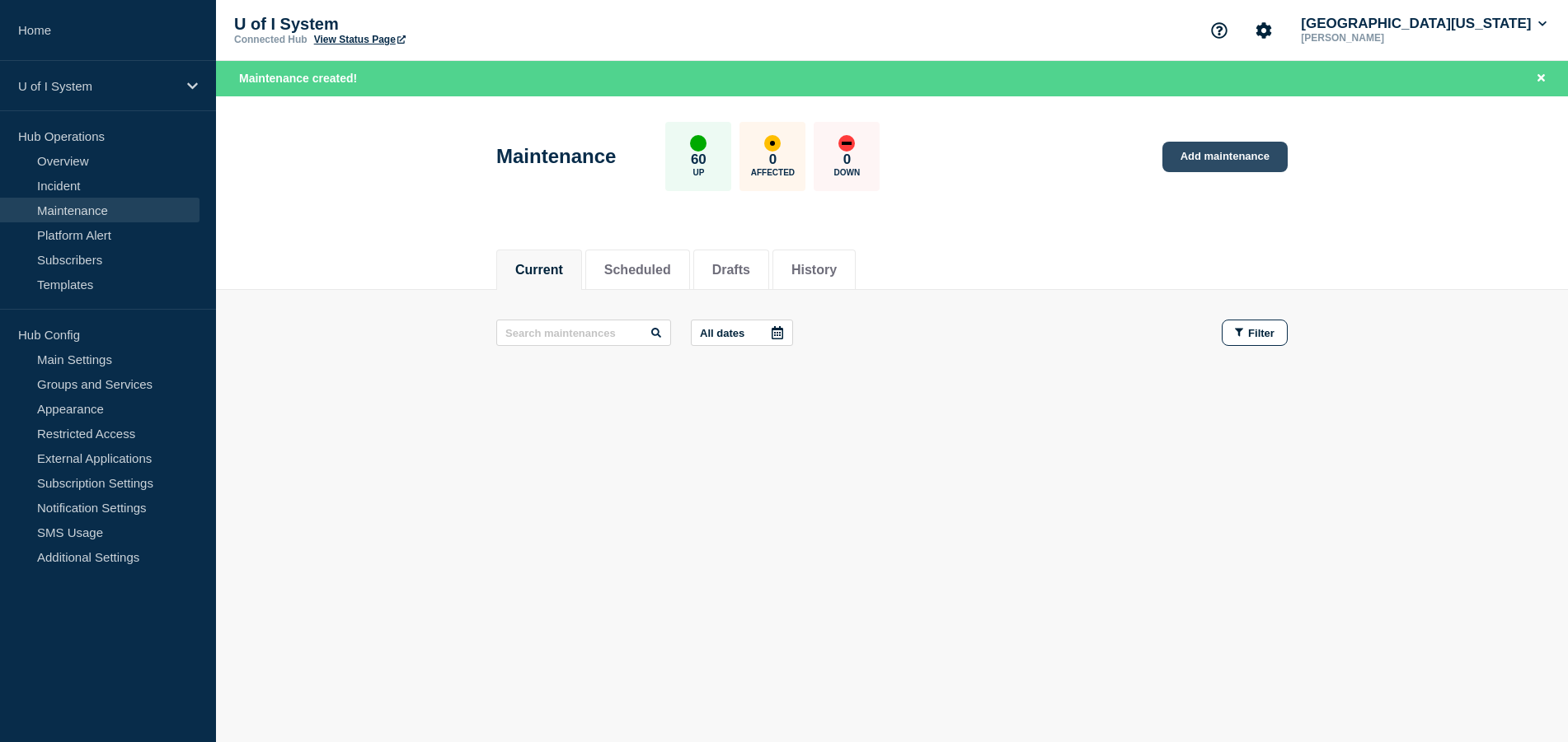
click at [1219, 156] on link "Add maintenance" at bounding box center [1224, 157] width 125 height 31
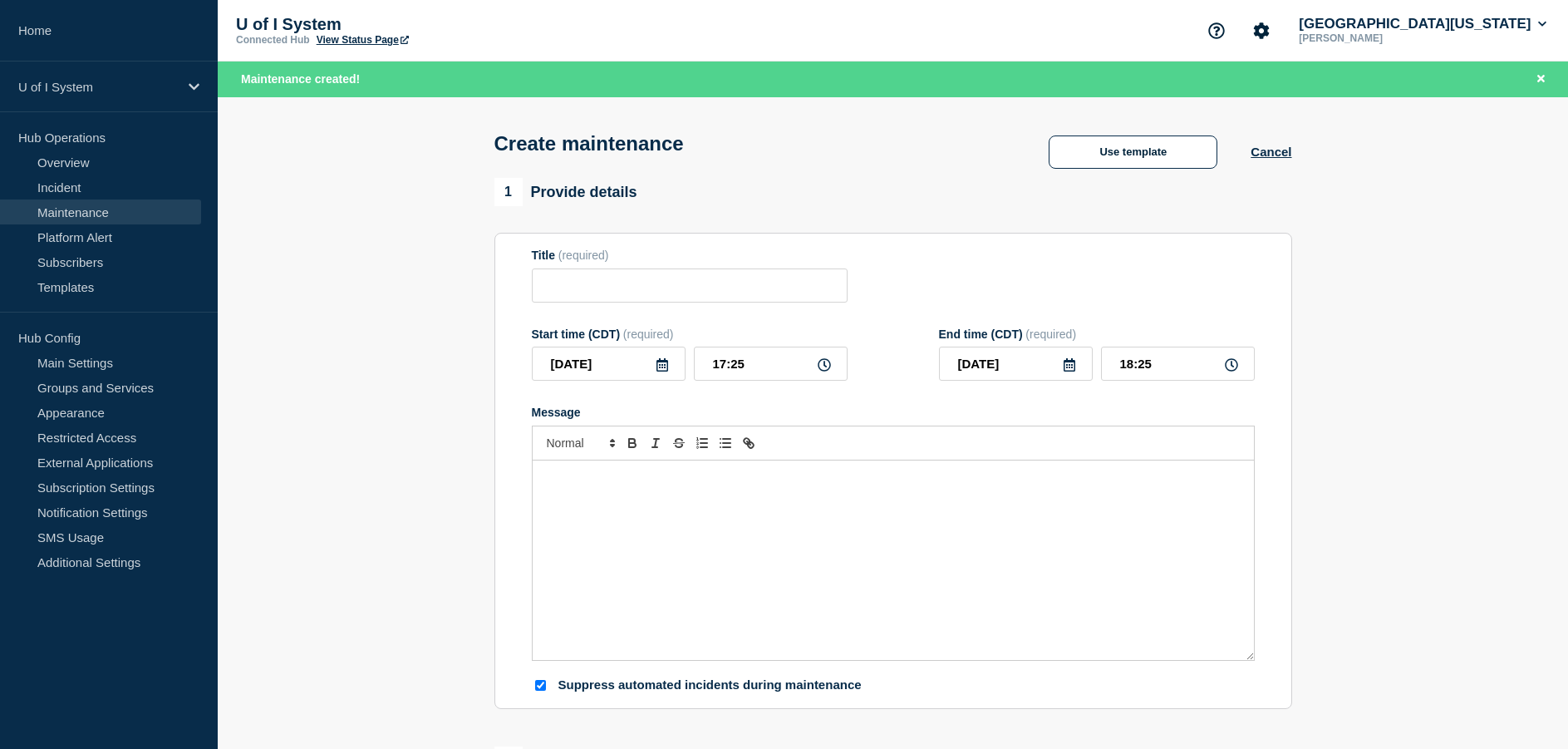
checkbox input "true"
click at [1154, 163] on button "Use template" at bounding box center [1133, 152] width 169 height 34
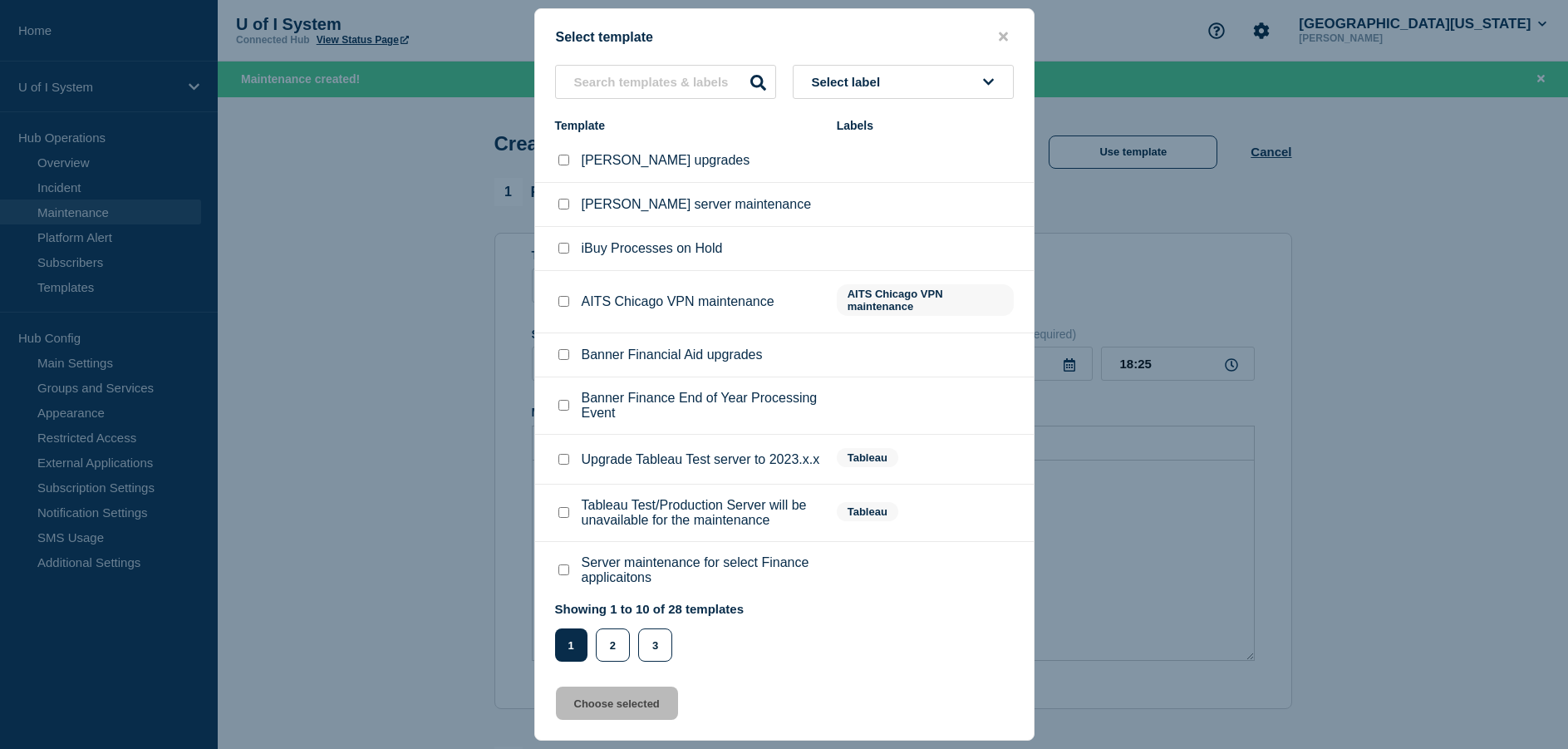
scroll to position [89, 0]
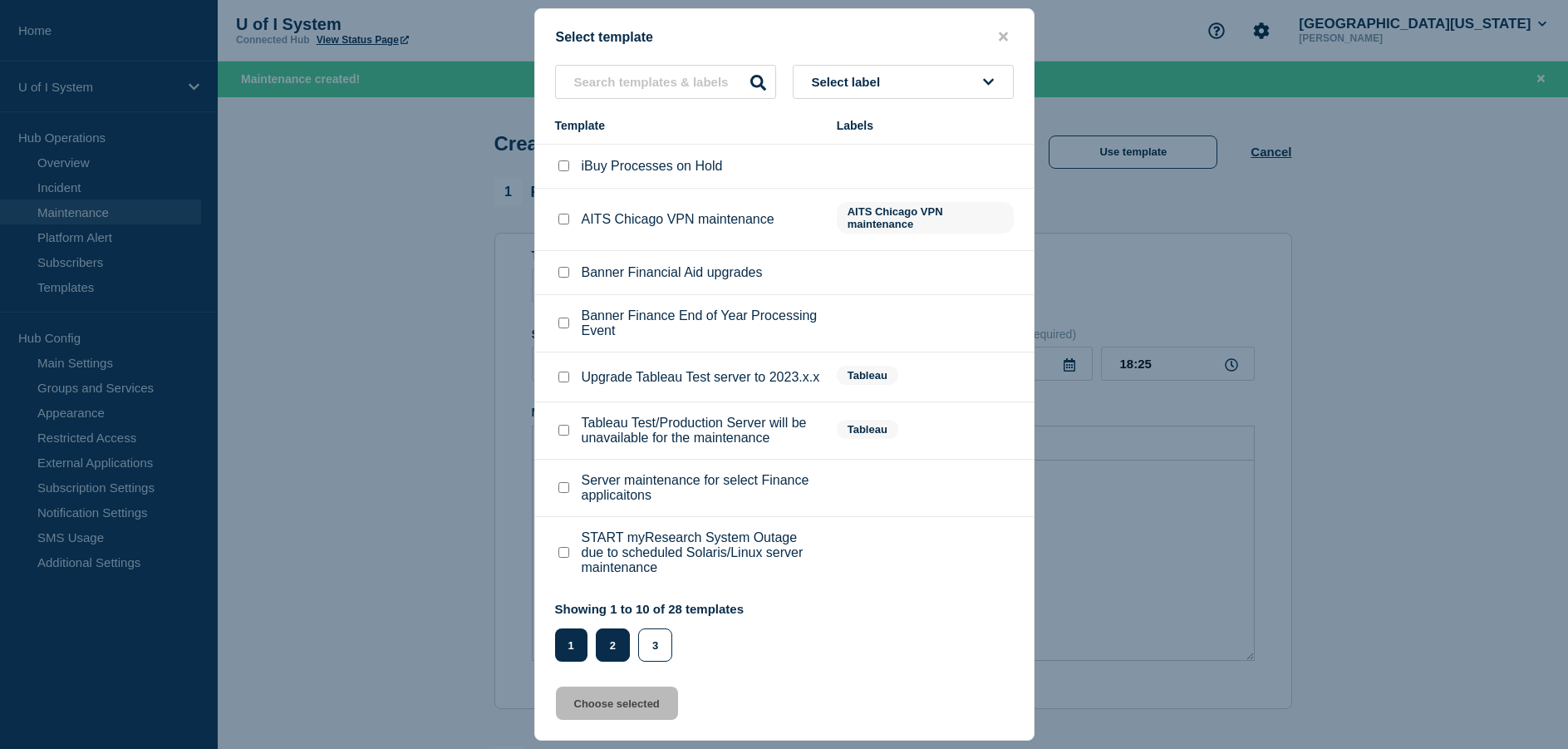
click at [619, 650] on button "2" at bounding box center [612, 645] width 35 height 34
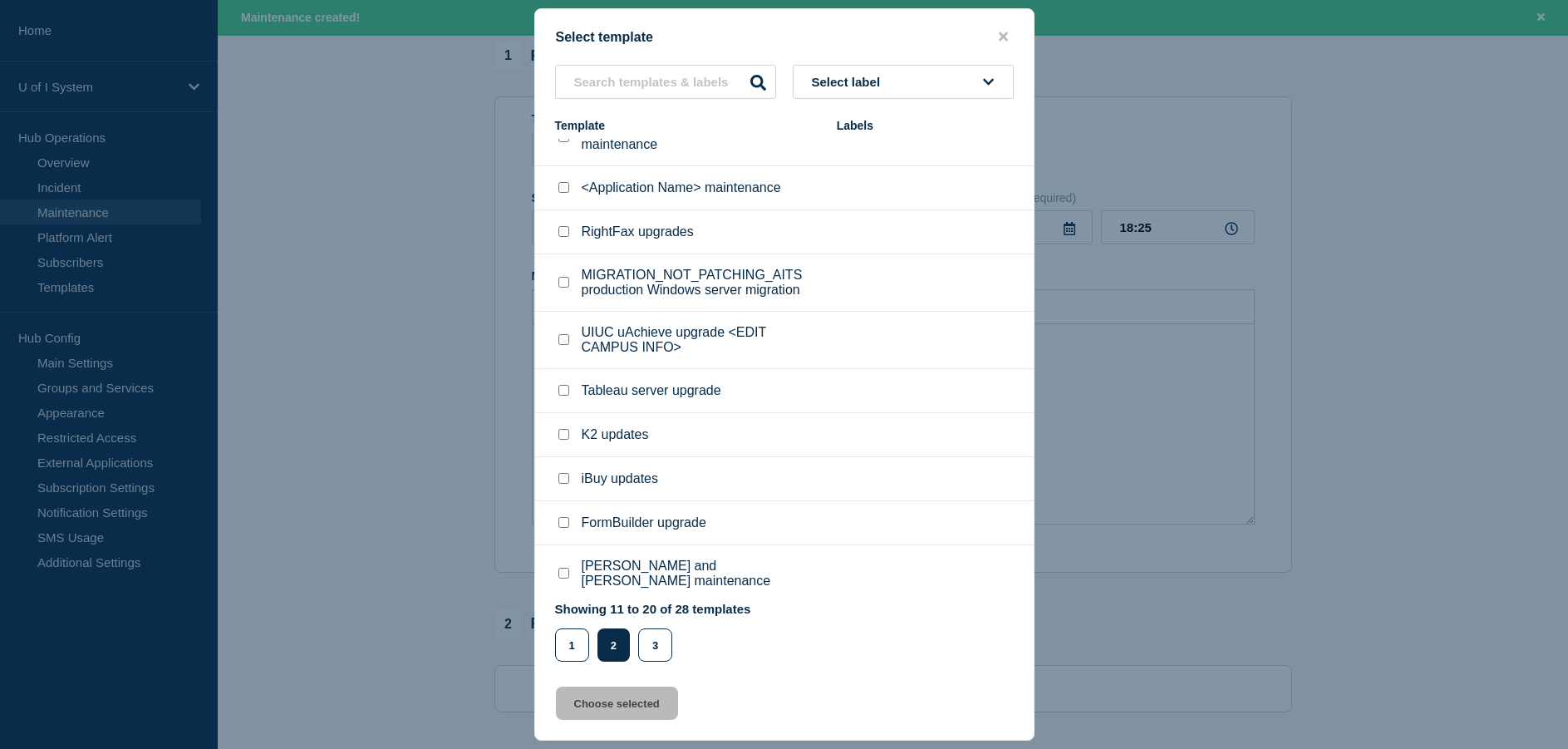
scroll to position [166, 0]
click at [660, 646] on button "3" at bounding box center [655, 645] width 35 height 34
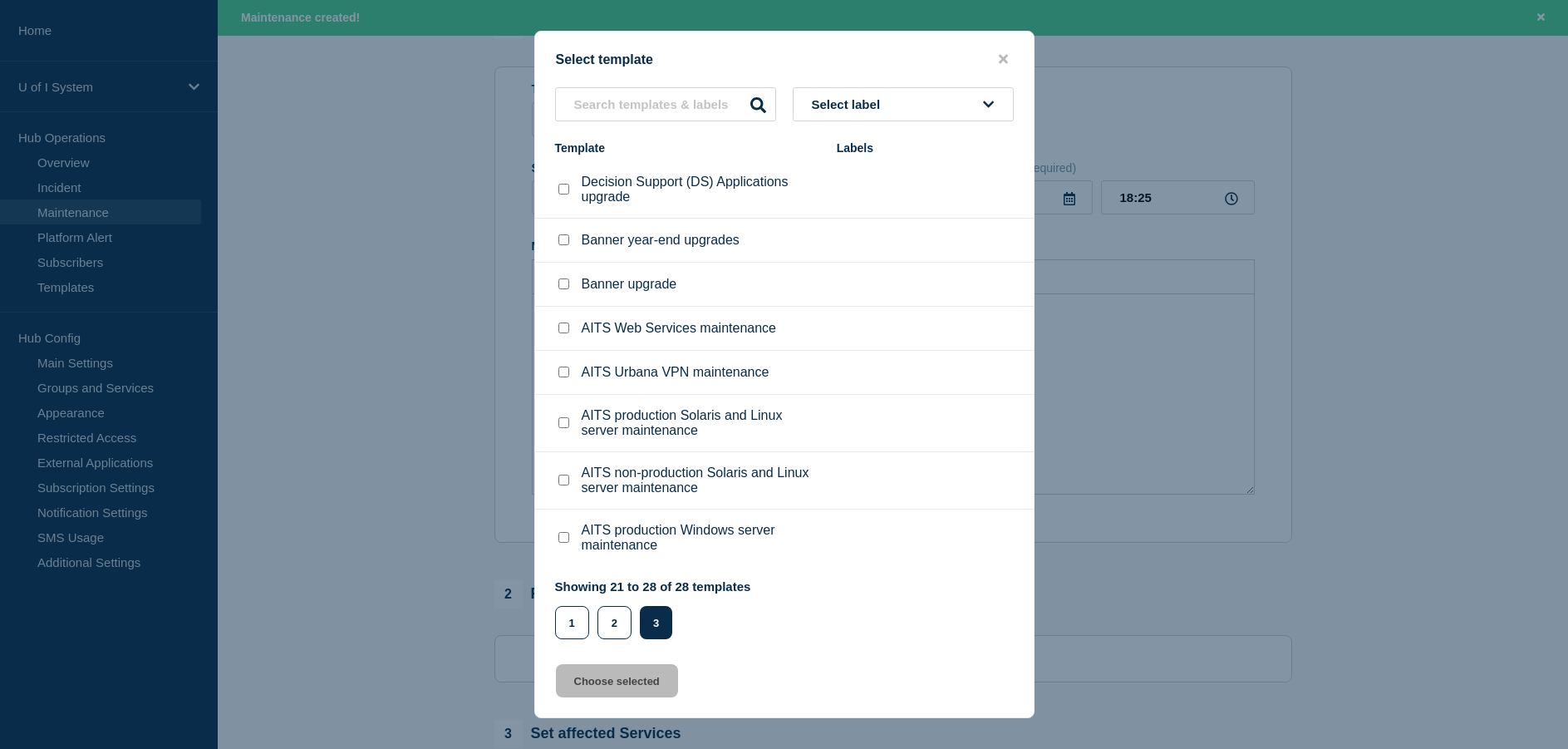
scroll to position [0, 0]
click at [561, 537] on input "AITS production Windows server maintenance checkbox" at bounding box center [564, 537] width 11 height 11
checkbox input "true"
click at [588, 683] on button "Choose selected" at bounding box center [617, 681] width 122 height 34
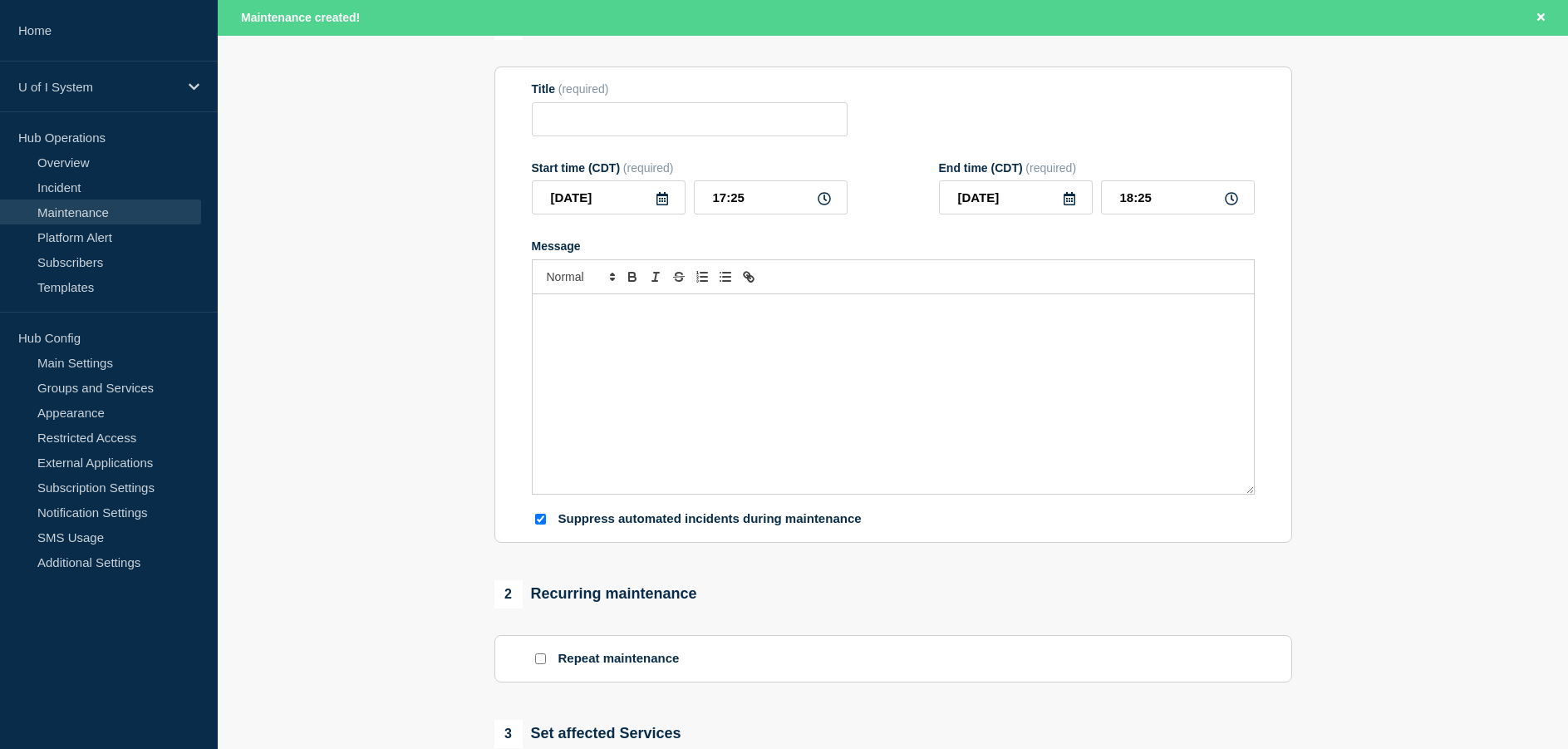
type input "AITS production Windows server maintenance"
type input "23:25"
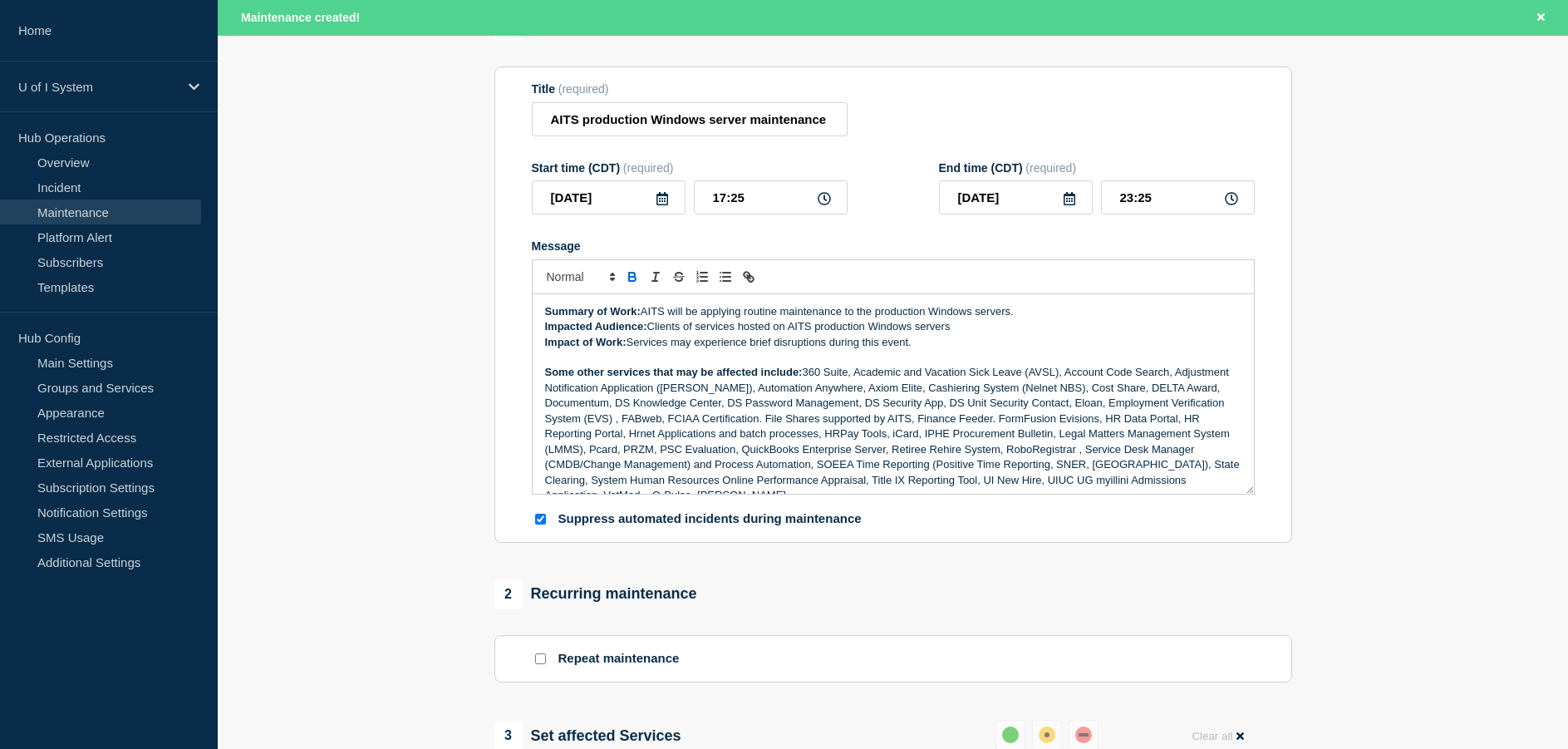
click at [665, 198] on icon at bounding box center [662, 198] width 12 height 13
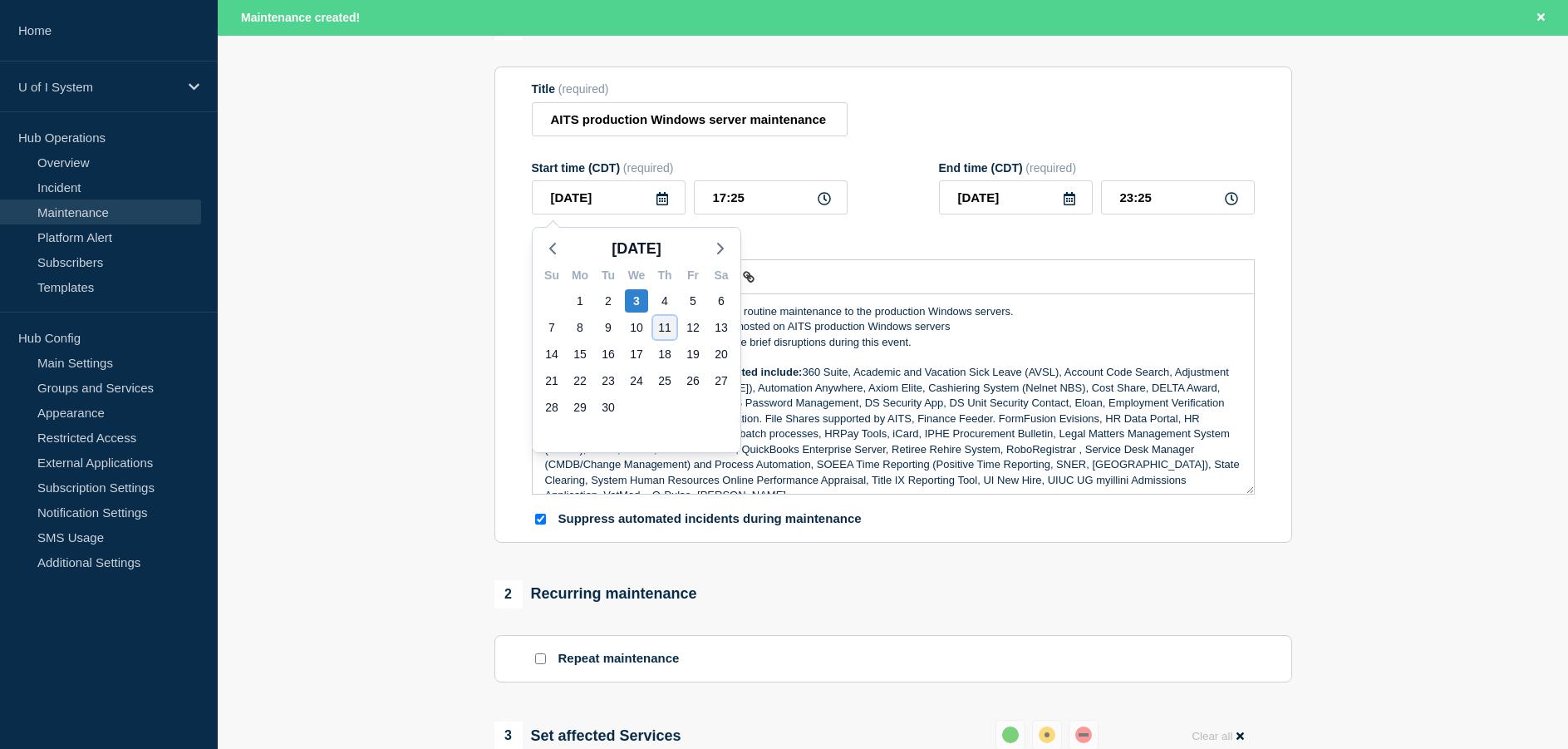
click at [664, 327] on div "11" at bounding box center [665, 328] width 23 height 23
type input "2025-09-11"
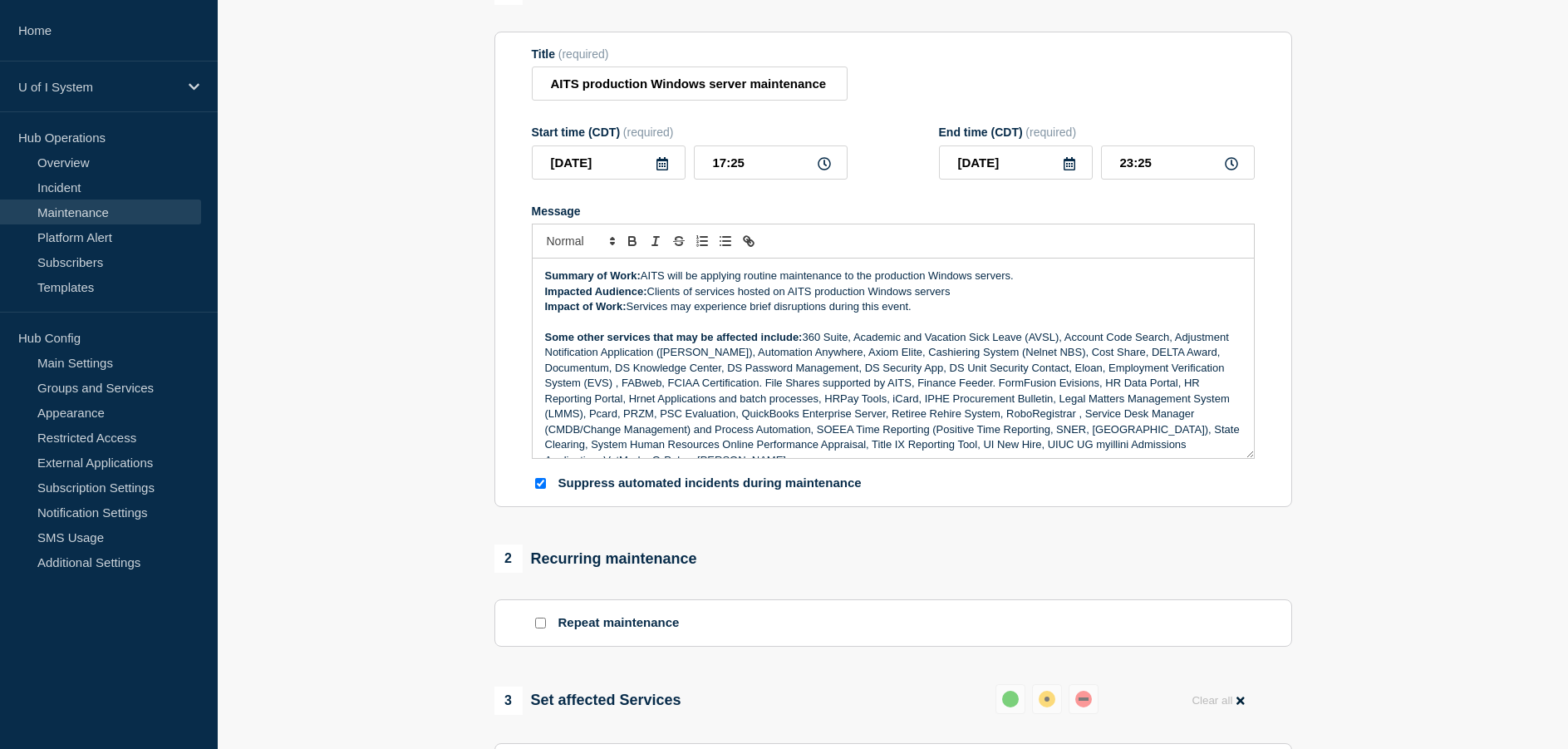
scroll to position [130, 0]
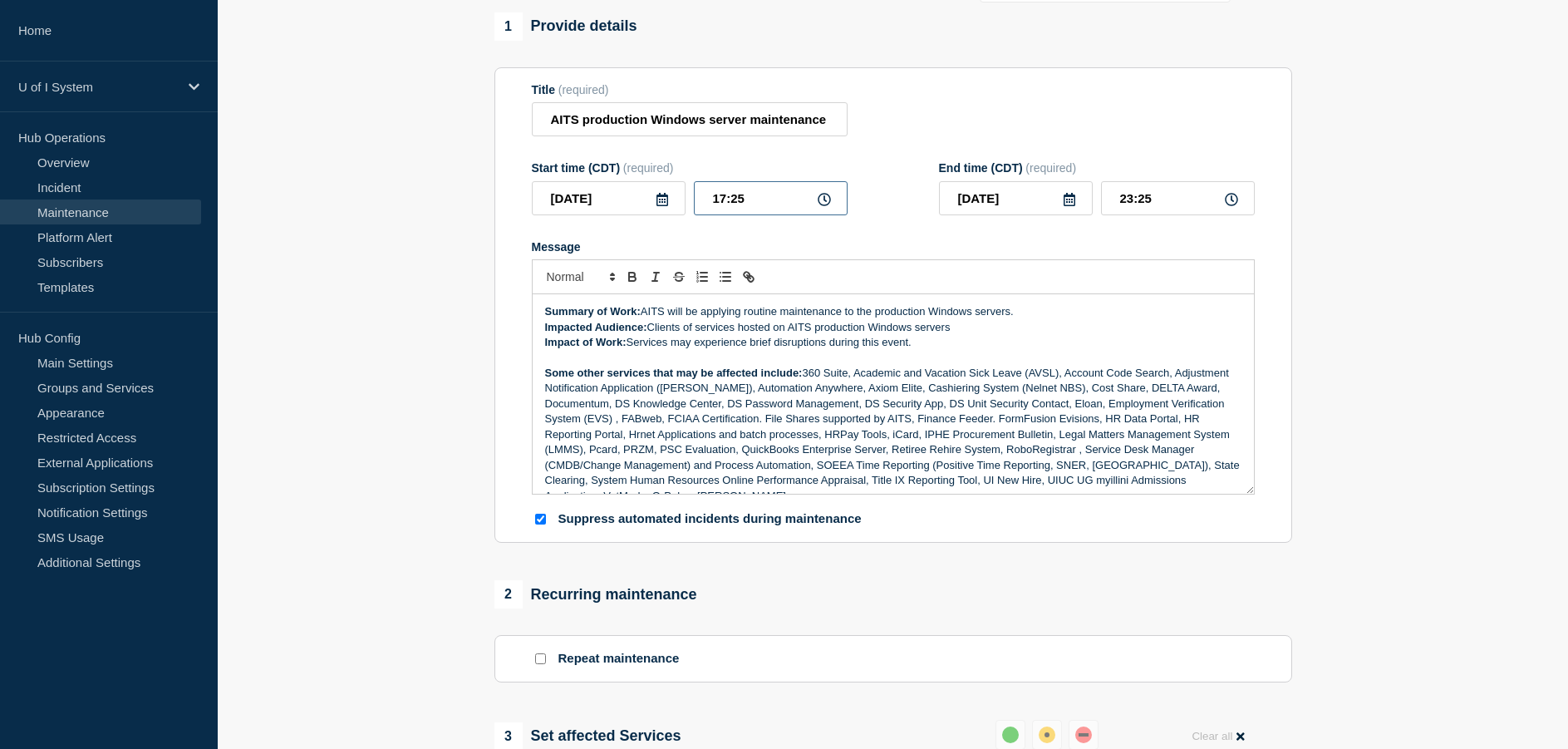
click at [751, 198] on input "17:25" at bounding box center [771, 198] width 154 height 35
type input "17:00"
type input "23:00"
drag, startPoint x: 915, startPoint y: 393, endPoint x: 861, endPoint y: 390, distance: 54.1
click at [861, 390] on p "Some other services that may be affected include:" at bounding box center [893, 435] width 696 height 138
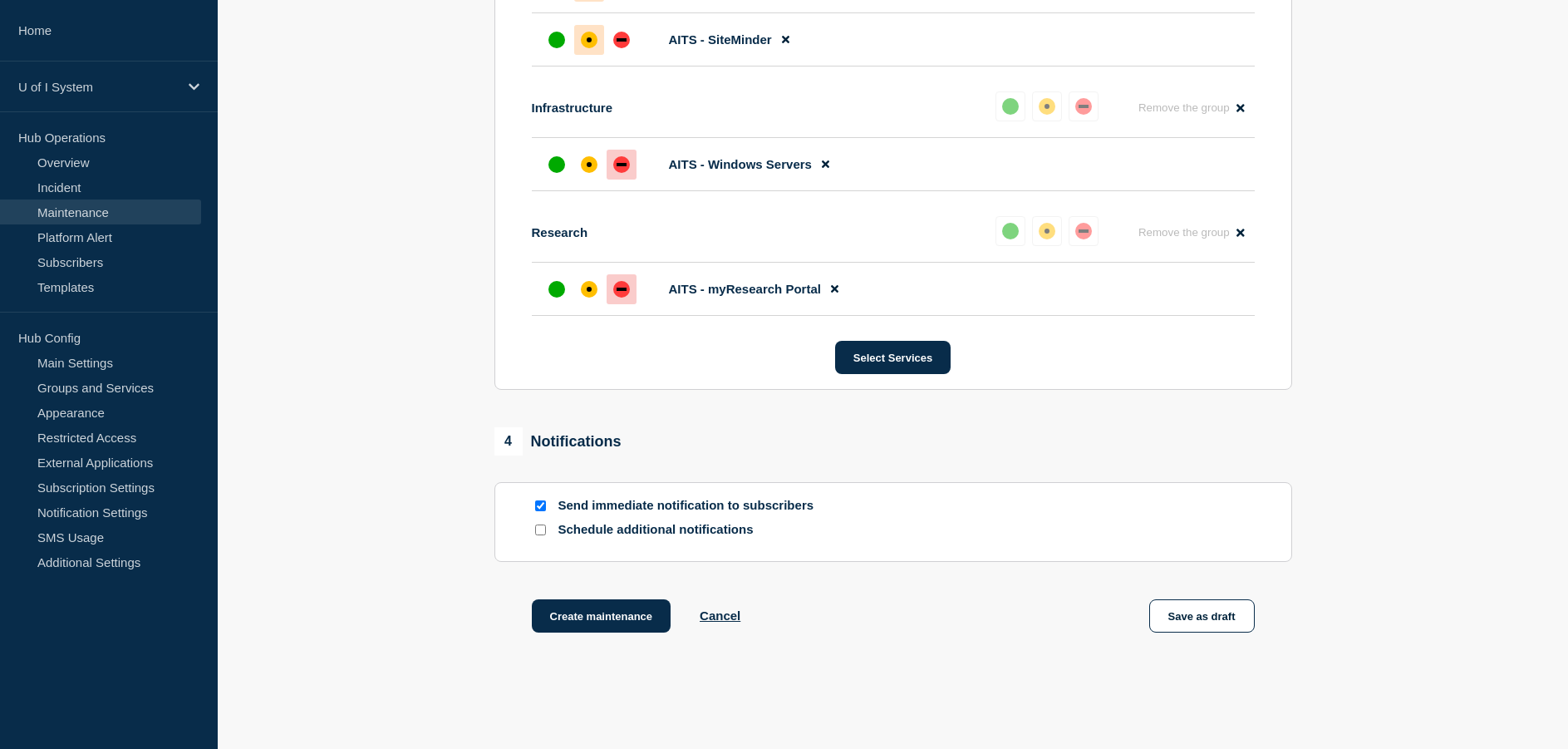
scroll to position [2210, 0]
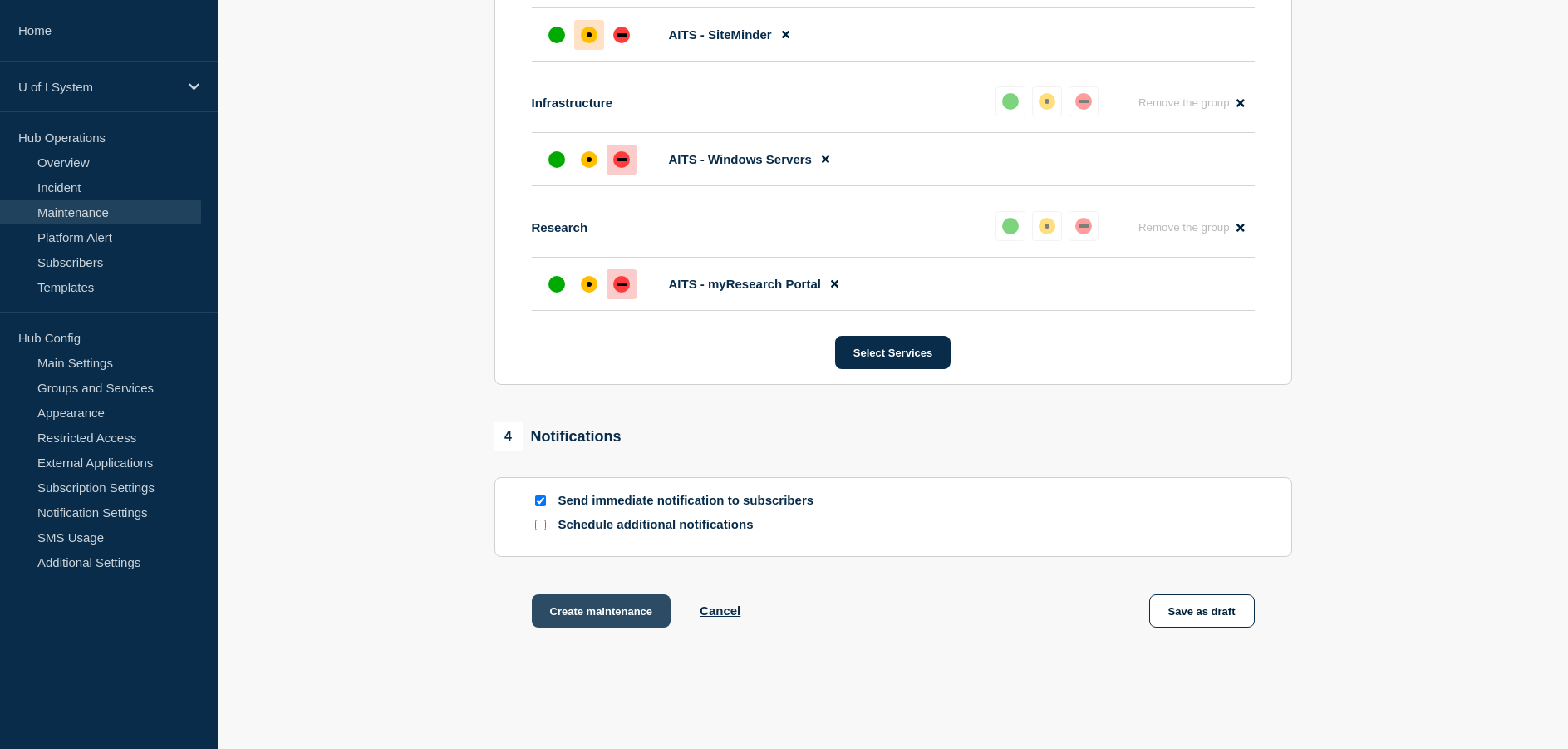
click at [604, 609] on button "Create maintenance" at bounding box center [602, 612] width 140 height 34
